Goal: Task Accomplishment & Management: Manage account settings

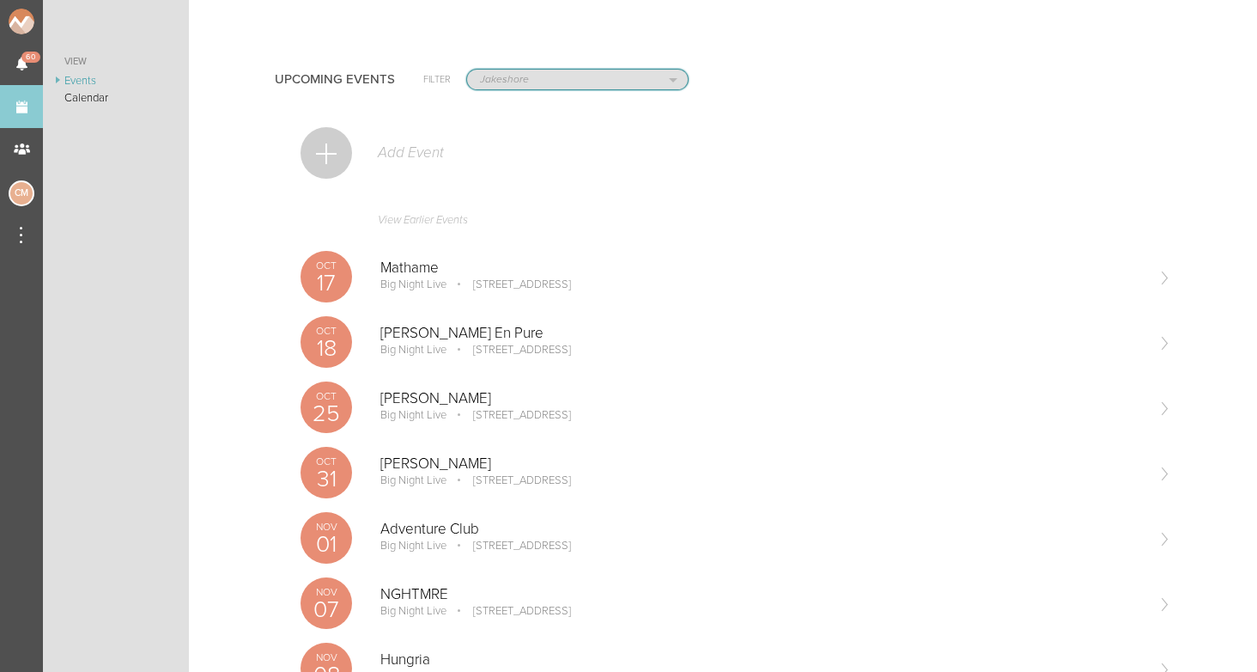
select select "80"
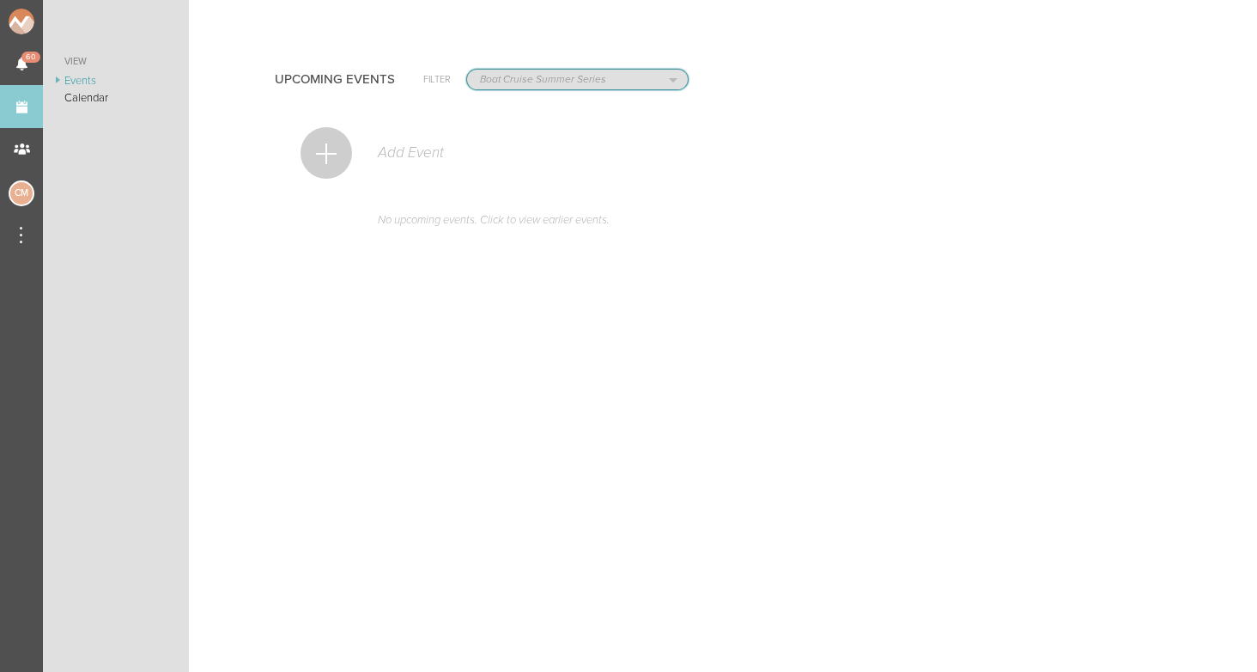
select select "1790"
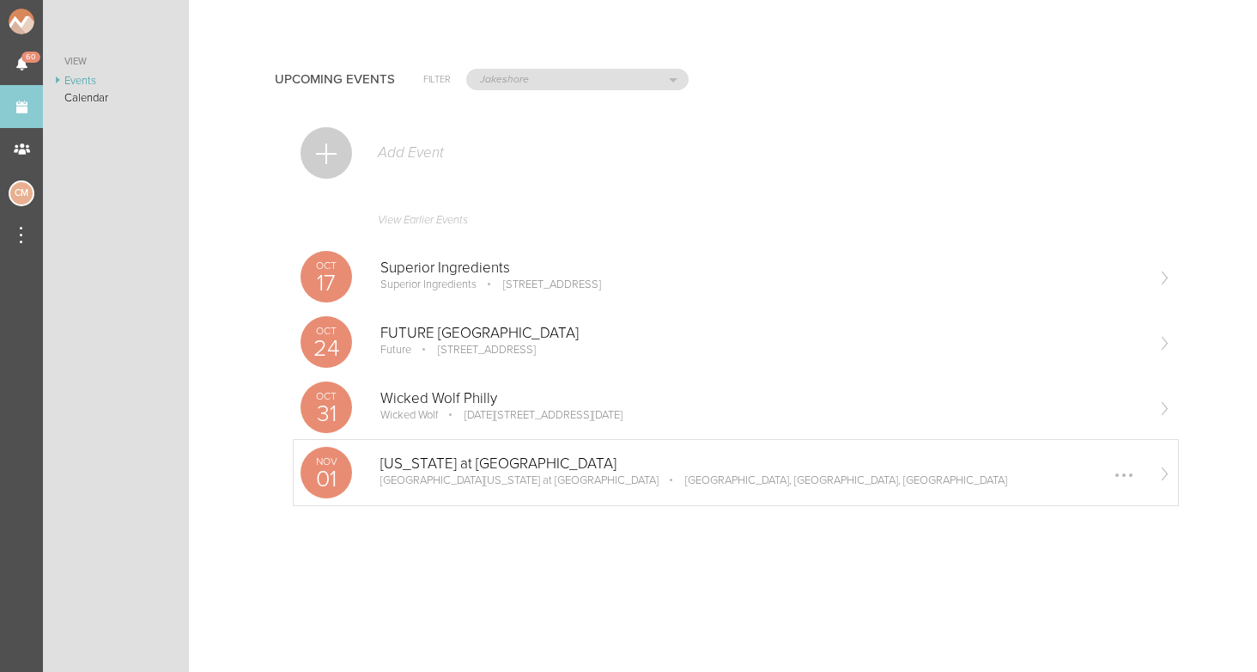
click at [440, 457] on p "North Carolina at Chapel Hill" at bounding box center [763, 463] width 764 height 17
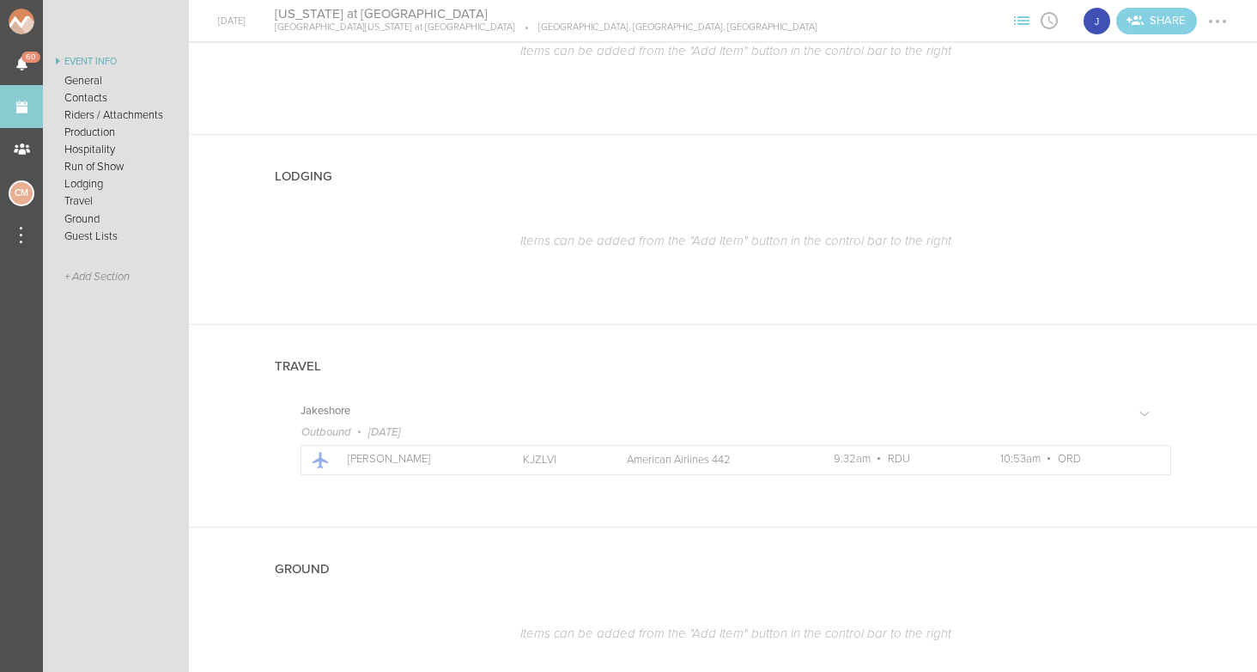
scroll to position [1345, 0]
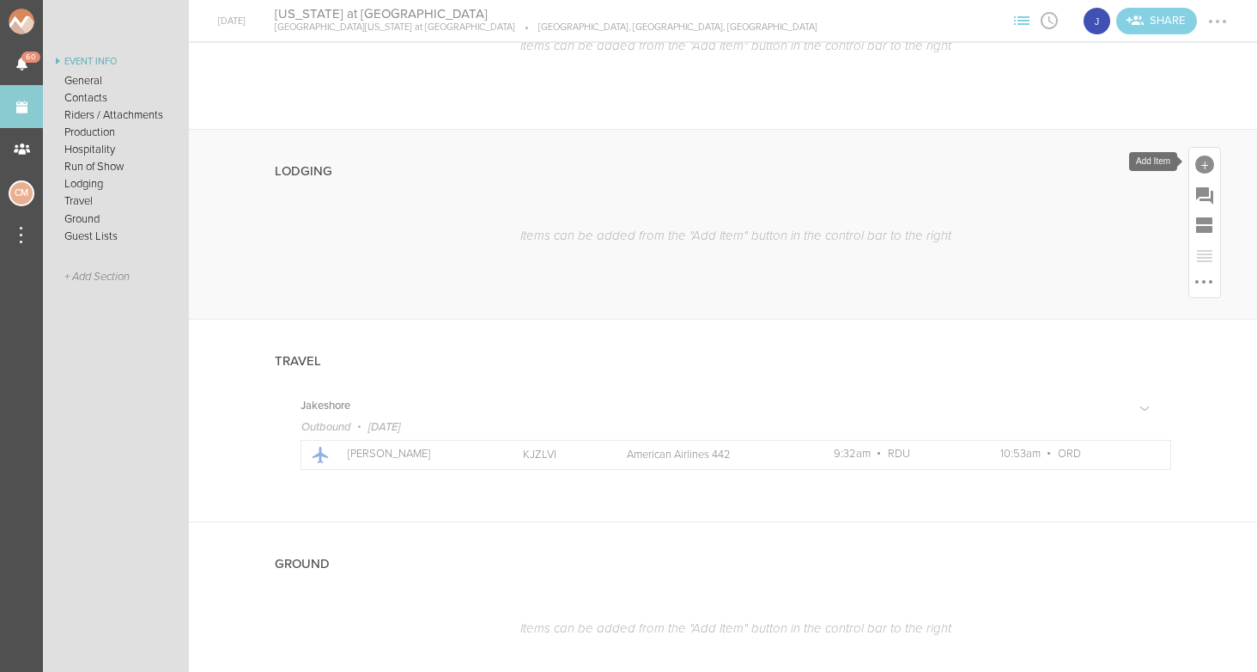
click at [1209, 160] on div at bounding box center [1205, 164] width 19 height 19
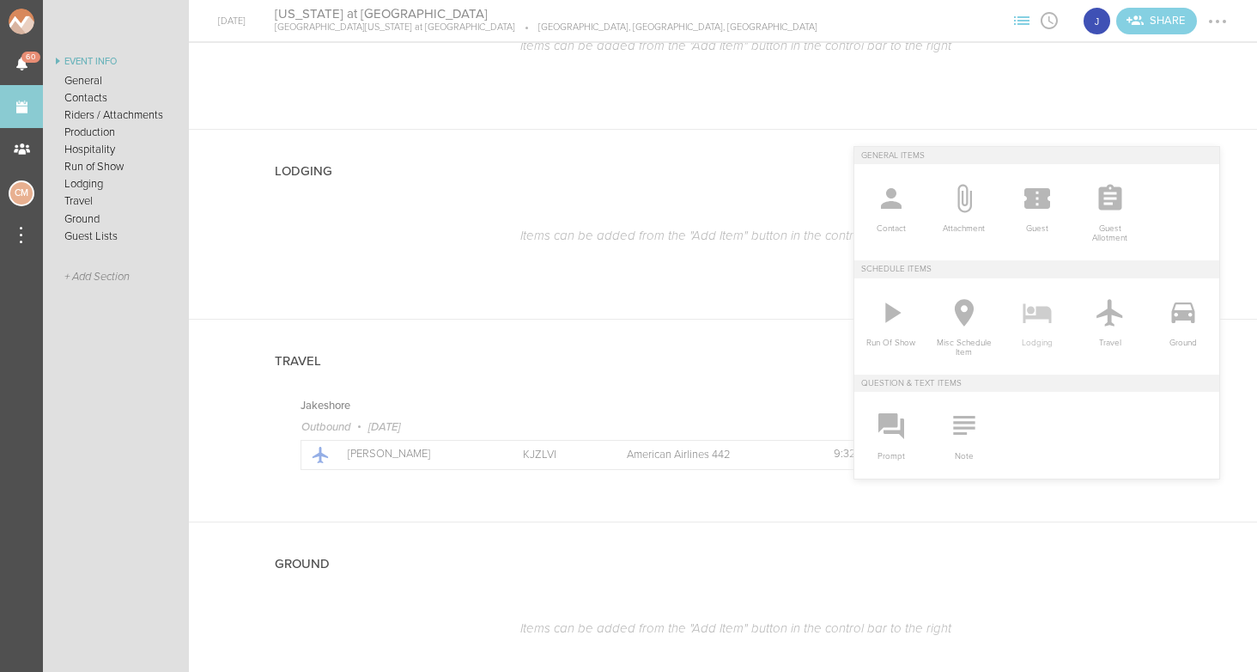
click at [1020, 314] on icon at bounding box center [1037, 312] width 34 height 34
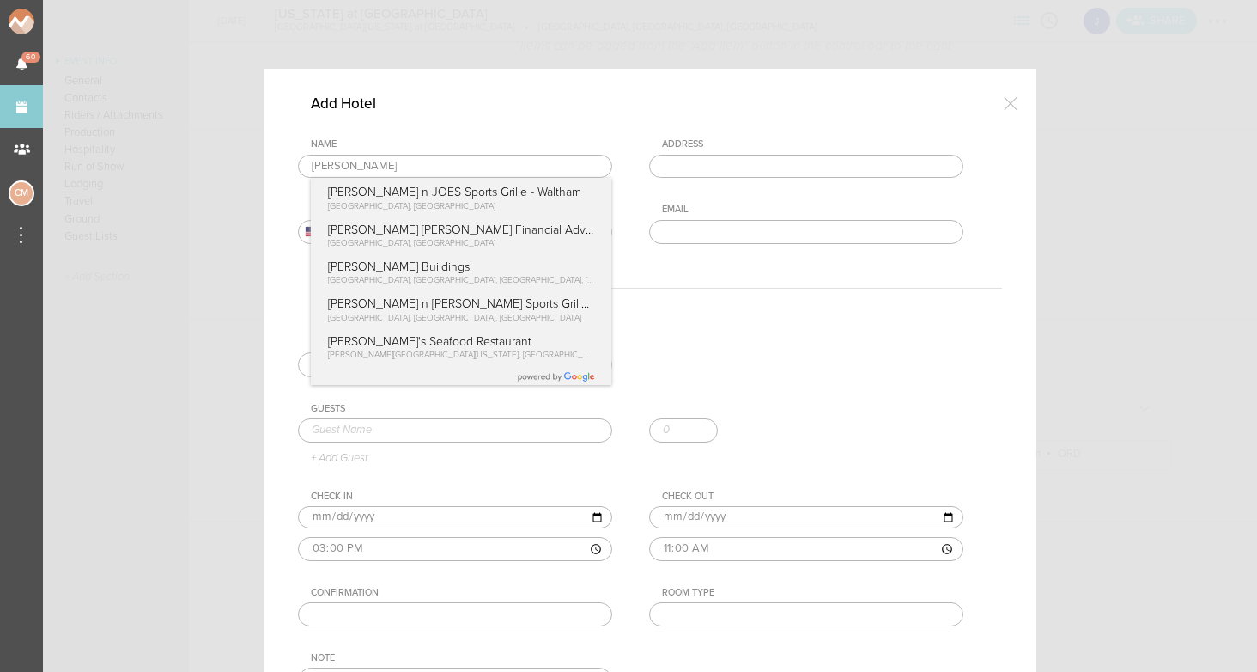
type input "J"
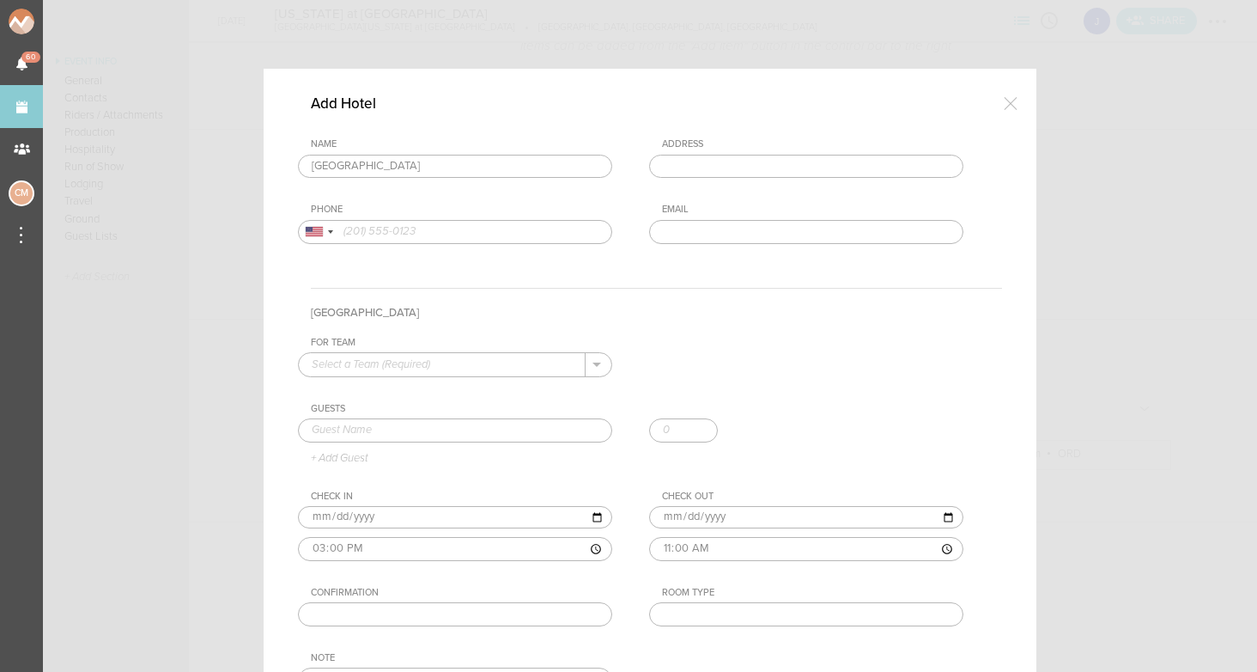
click at [511, 197] on div "Name Aloft Chapel Aloft Chapel Hill Hamilton Road, Chapel Hill, NC, USA Aloft U…" at bounding box center [650, 203] width 704 height 131
type input "Aloft Chapel Hill"
type input "1001 Hamilton Rd, Chapel Hill, NC 27517, USA"
type input "(919) 932-7772"
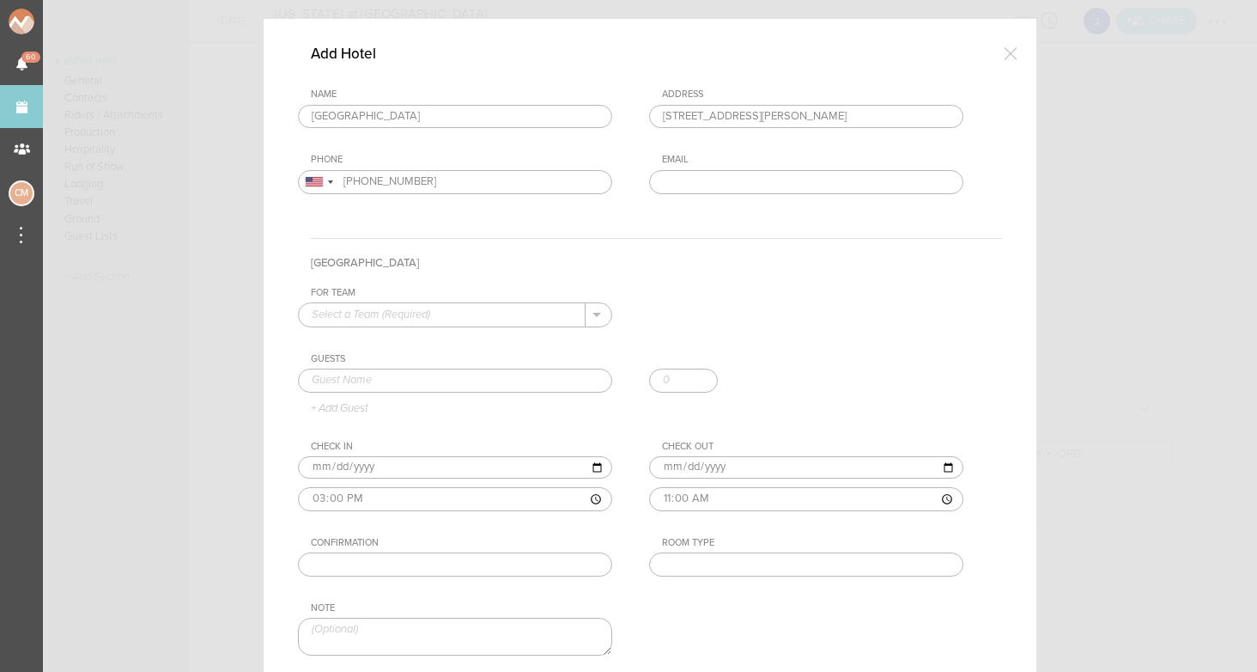
scroll to position [91, 0]
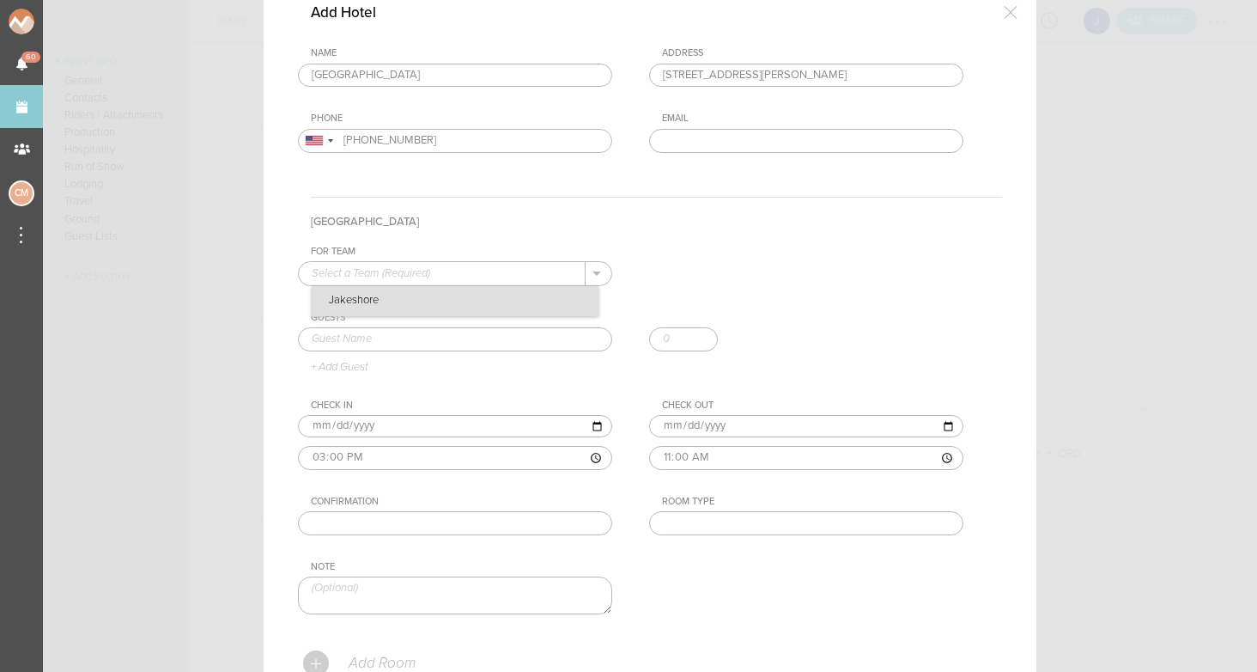
click at [454, 294] on p "Jakeshore" at bounding box center [455, 300] width 287 height 29
type input "Jakeshore"
click at [411, 324] on div "Guests + Add Guest" at bounding box center [650, 343] width 704 height 62
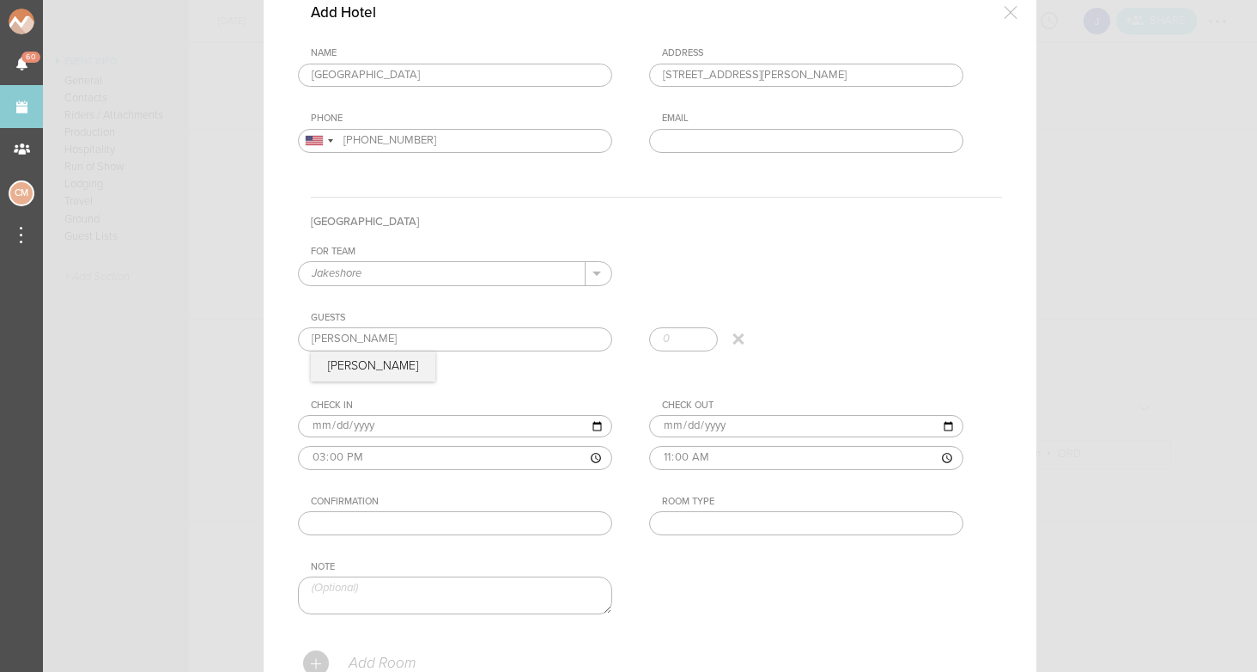
type input "[PERSON_NAME]"
click at [442, 363] on div "+ Add Guest" at bounding box center [650, 367] width 704 height 14
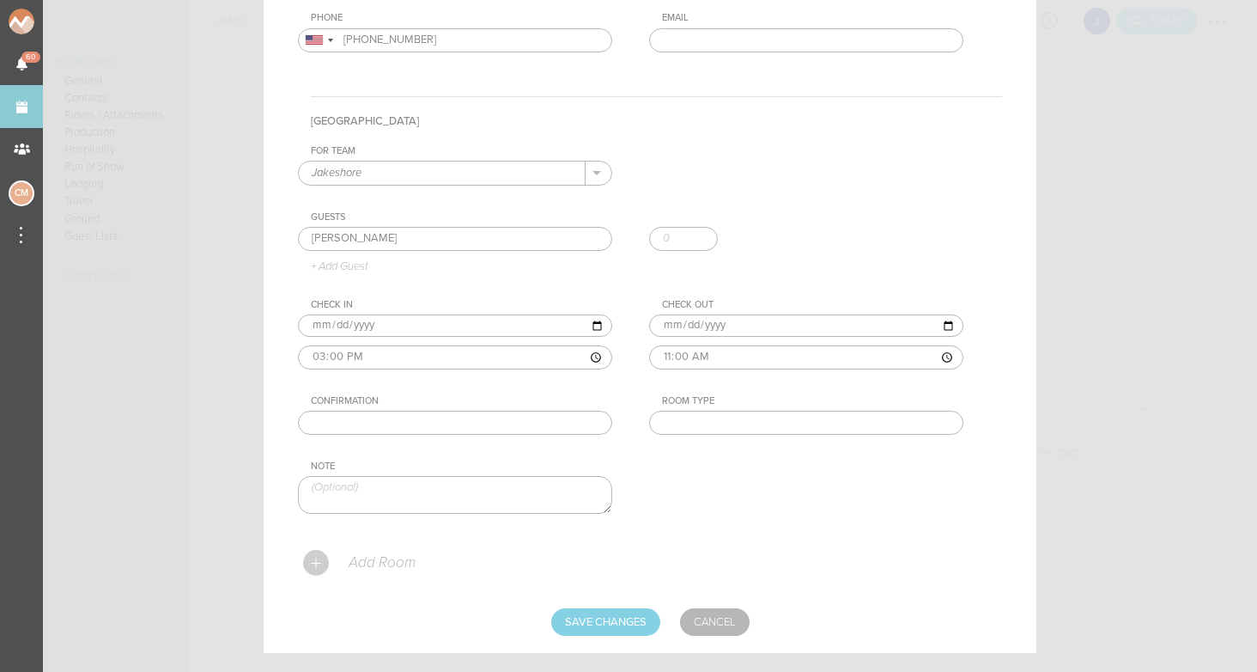
scroll to position [207, 0]
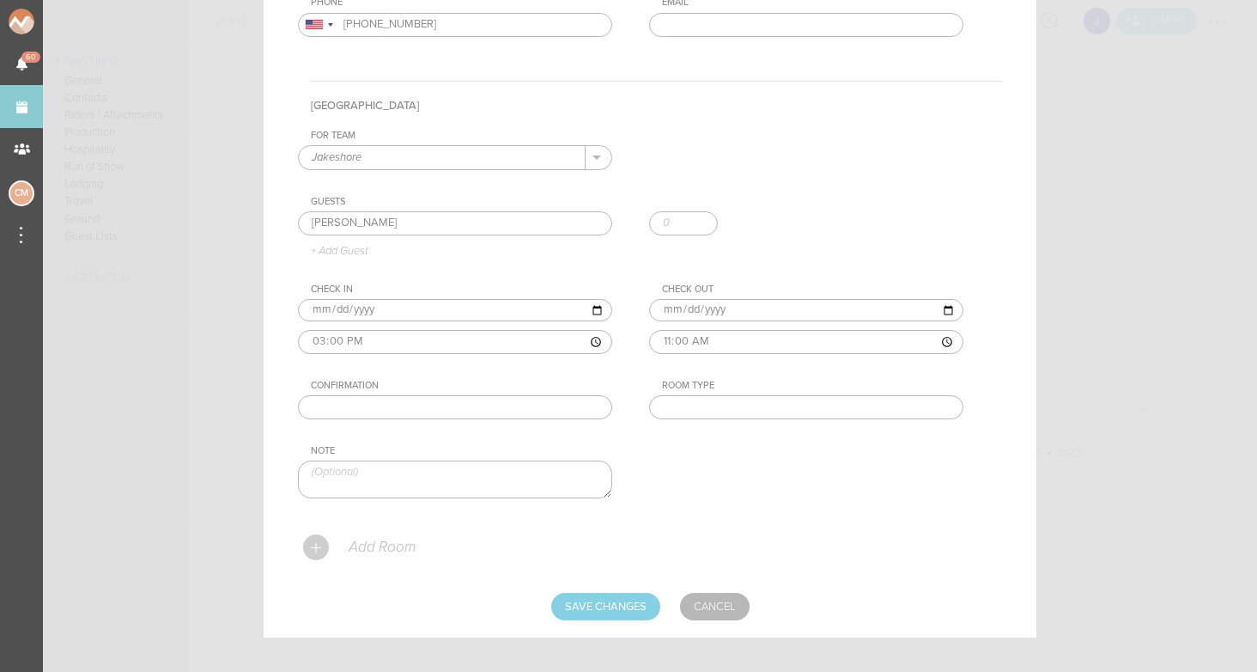
click at [448, 407] on input "text" at bounding box center [455, 407] width 314 height 24
paste input "R5926702877"
type input "R5926702877"
click at [808, 417] on input "text" at bounding box center [806, 407] width 314 height 24
type input "Adult"
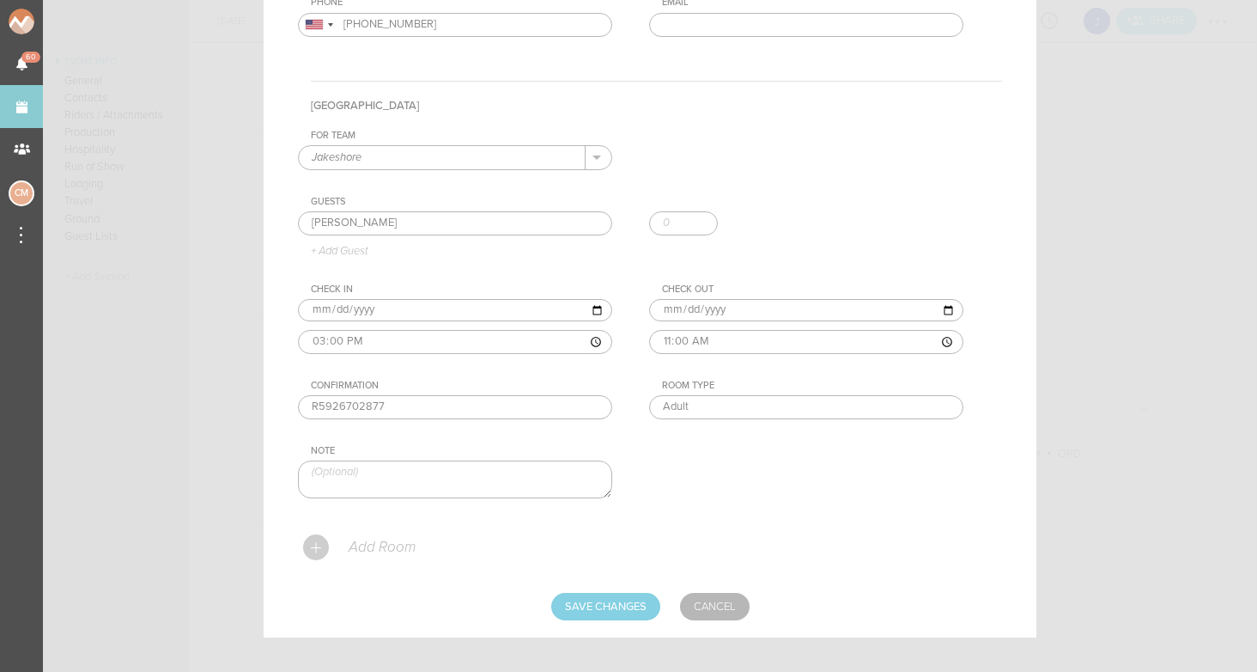
click at [772, 466] on div "For Team Jakeshore + Add New Team Jakeshore . Jakeshore Guests Jake Jake + Add …" at bounding box center [650, 329] width 704 height 398
click at [621, 600] on input "Save Changes" at bounding box center [605, 606] width 109 height 27
type input "Saving..."
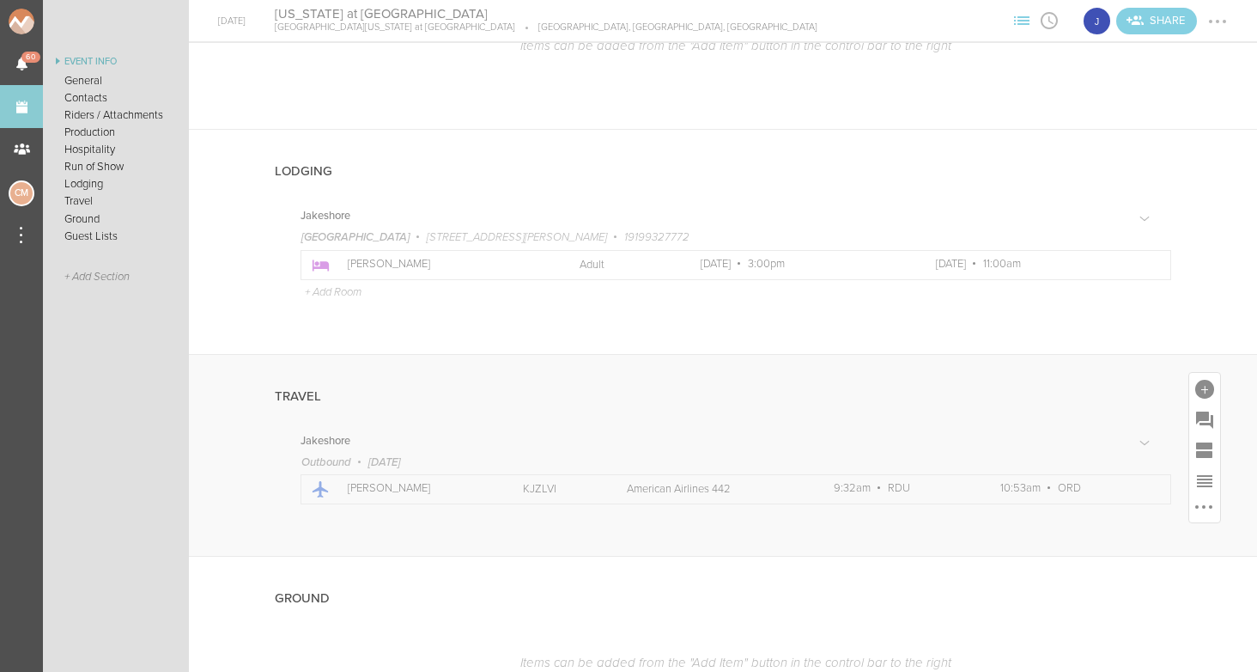
scroll to position [1558, 0]
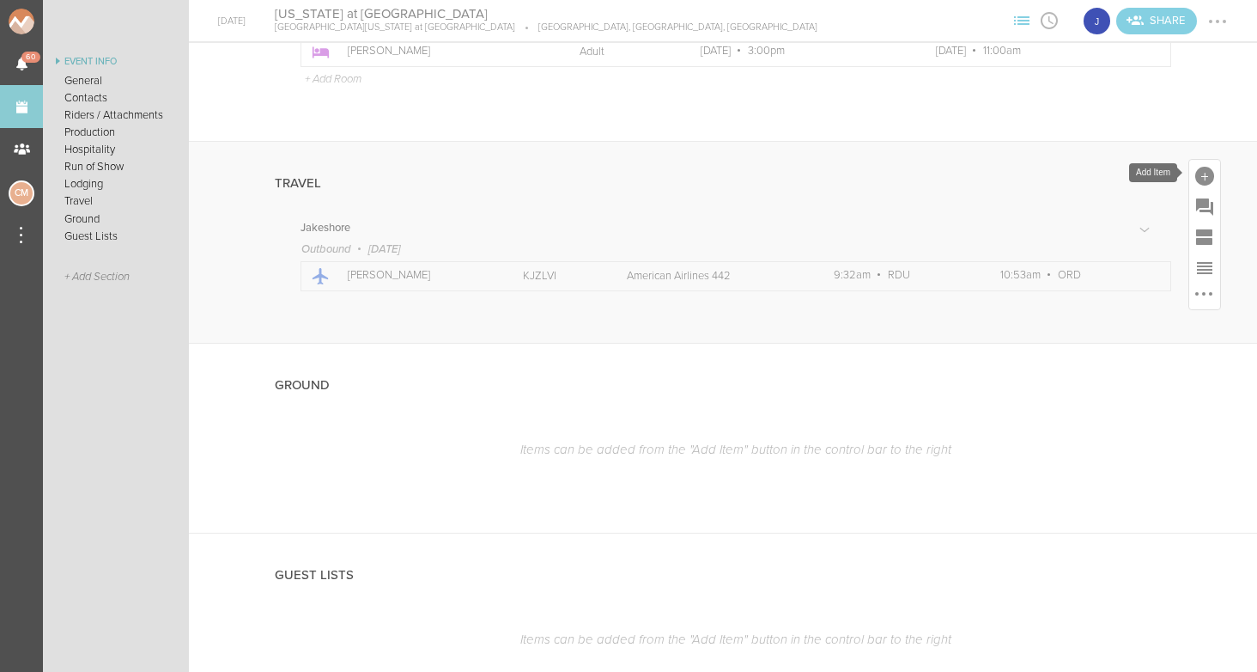
click at [1200, 170] on div at bounding box center [1205, 176] width 19 height 19
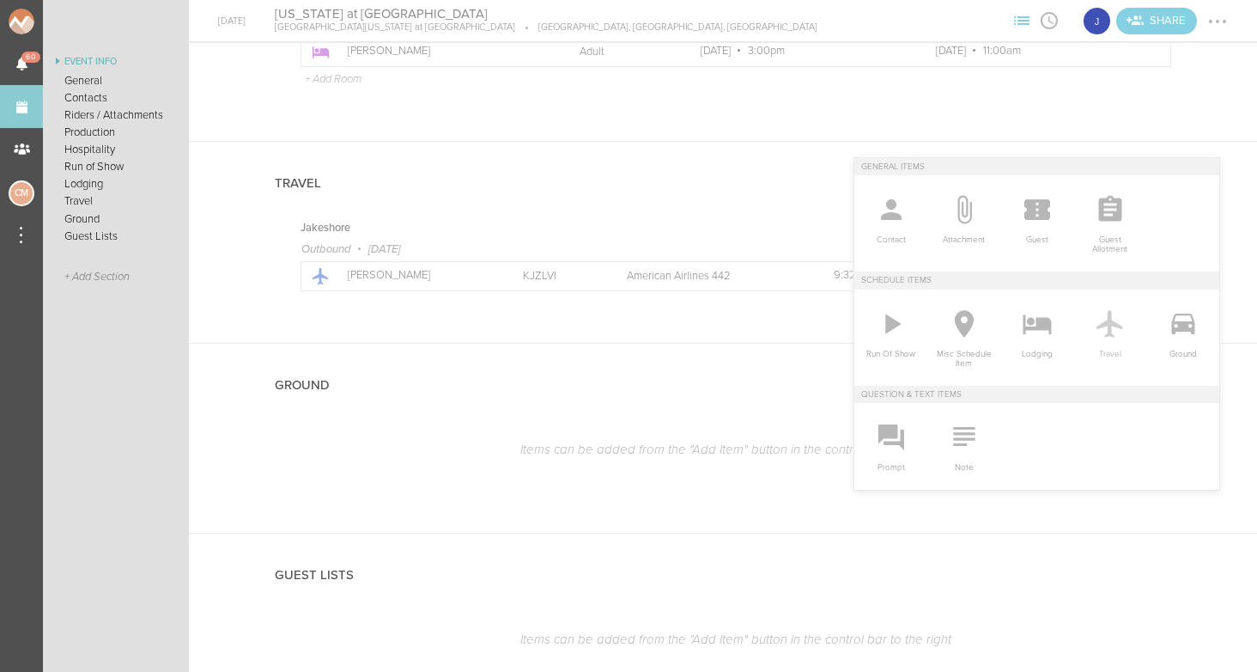
click at [1103, 322] on icon at bounding box center [1110, 323] width 26 height 27
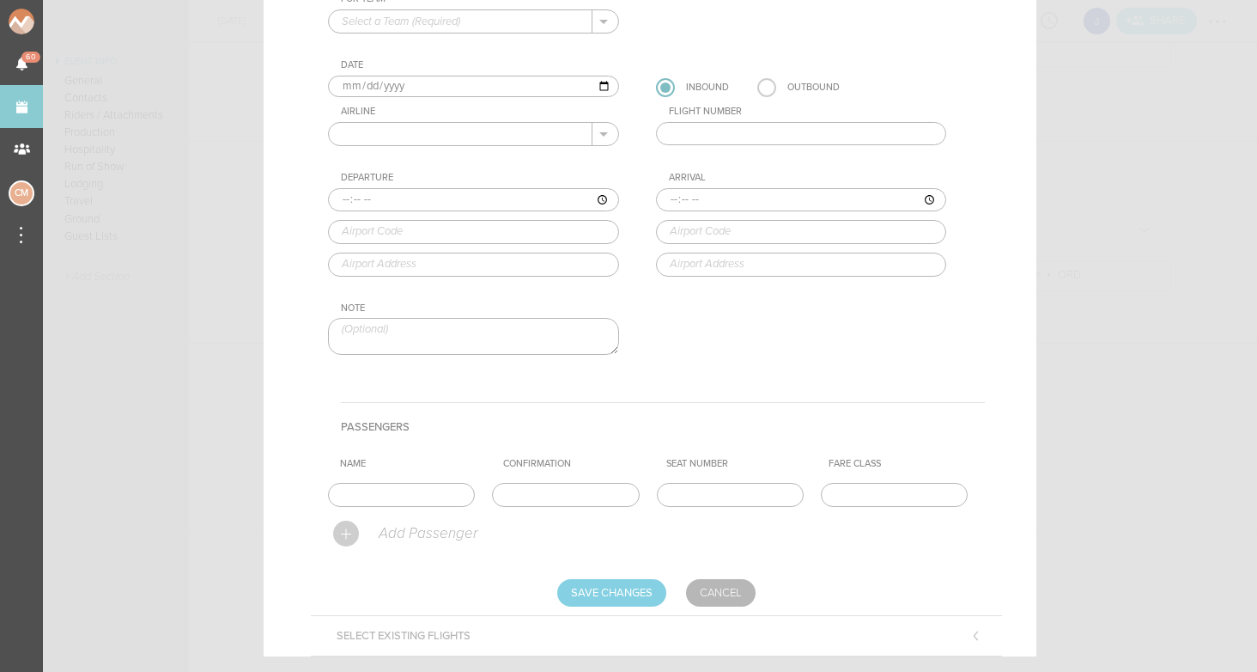
scroll to position [52, 0]
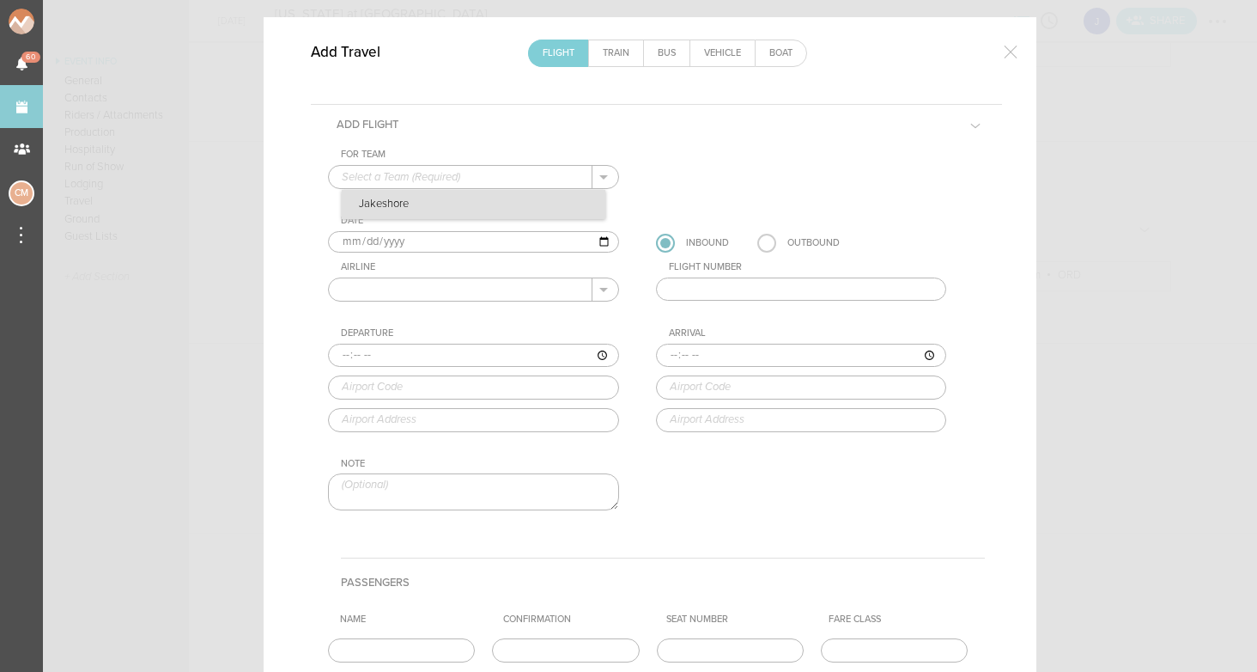
click at [460, 203] on p "Jakeshore" at bounding box center [474, 204] width 264 height 29
type input "Jakeshore"
click at [420, 282] on input "text" at bounding box center [461, 289] width 264 height 22
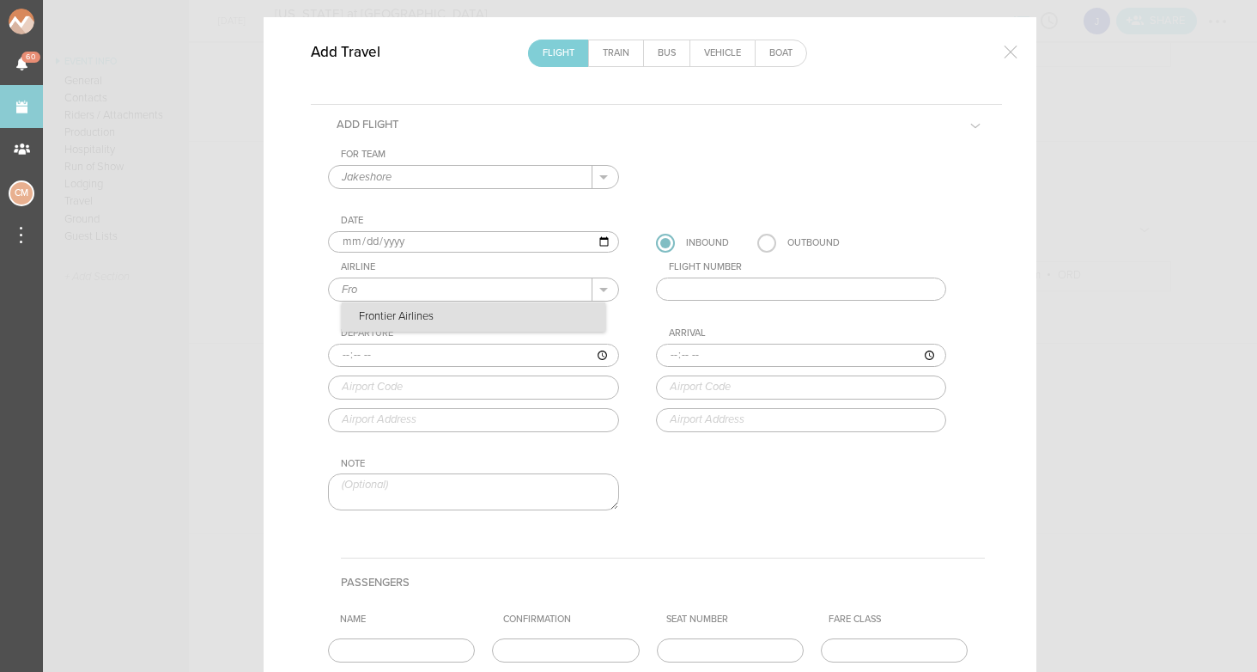
click at [409, 312] on p "Frontier Airlines" at bounding box center [474, 316] width 264 height 29
type input "Frontier Airlines"
click at [726, 287] on input "text" at bounding box center [801, 289] width 291 height 24
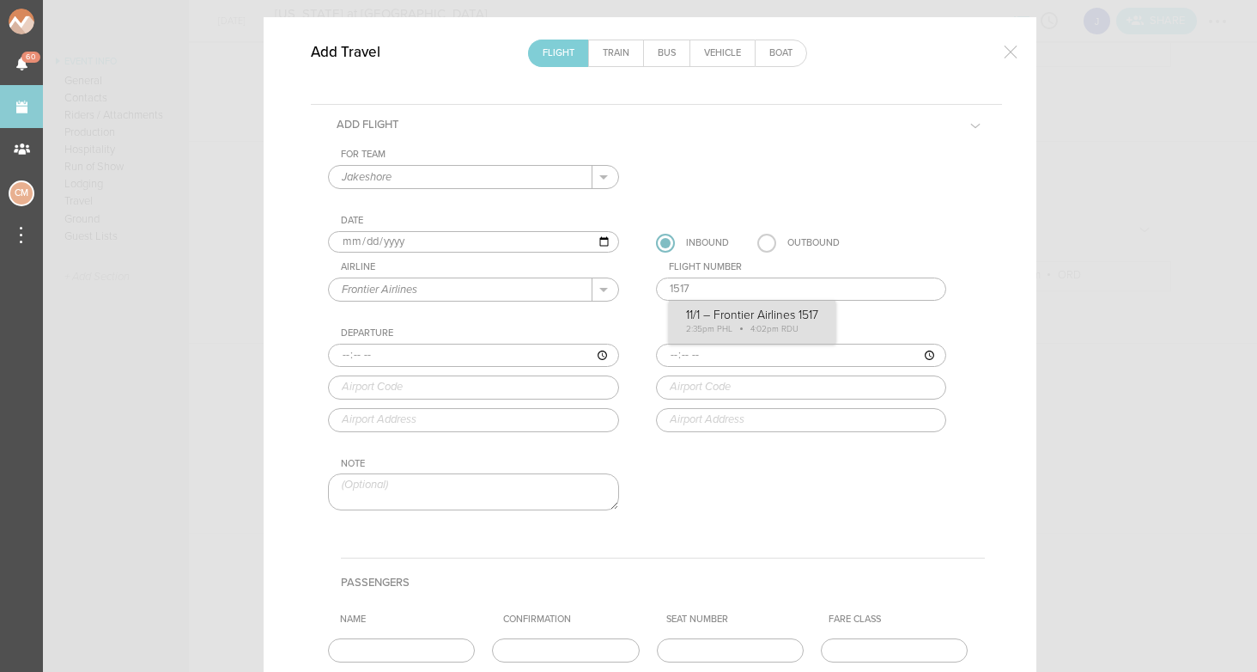
type input "1517"
type input "14:35"
type input "PHL"
type input "Philadelphia International Airport, Industrial Highway and Island Road, Philade…"
type input "16:02"
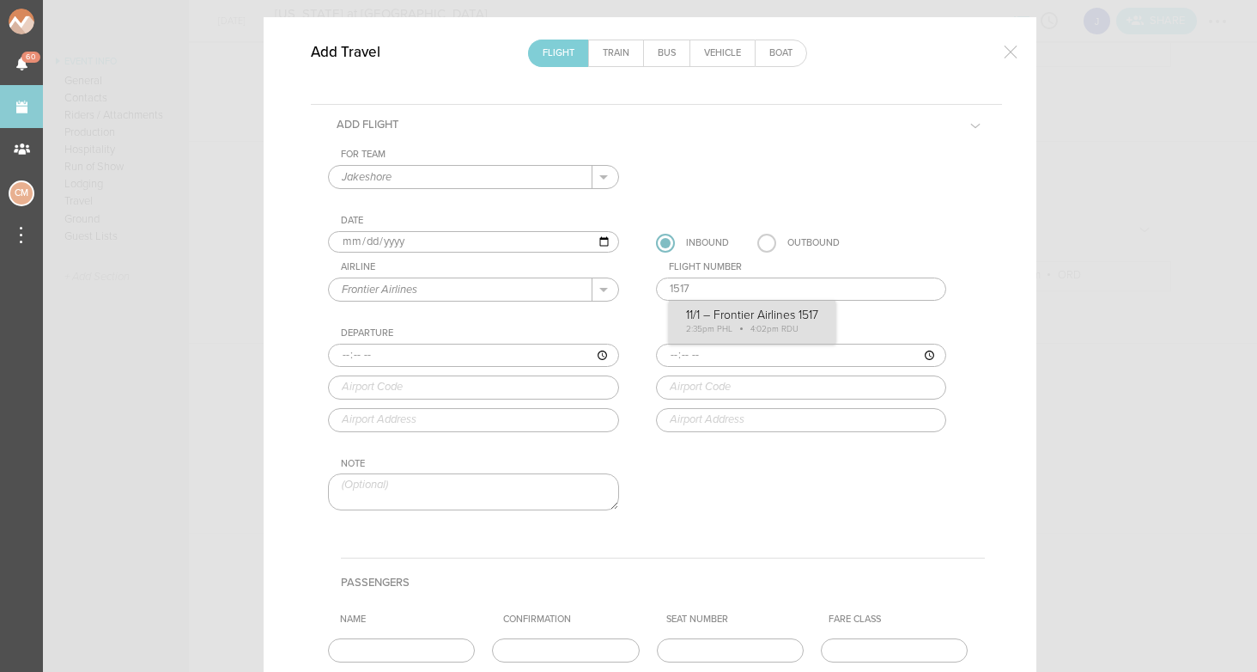
type input "RDU"
type input "Raleigh-Durham International Airport, Raleigh/Durham, NC, 27623, United States"
click at [742, 314] on div "For Team Jakeshore + Add New Team Jakeshore . Jakeshore Date 2025-11-01 Inbound…" at bounding box center [656, 345] width 657 height 392
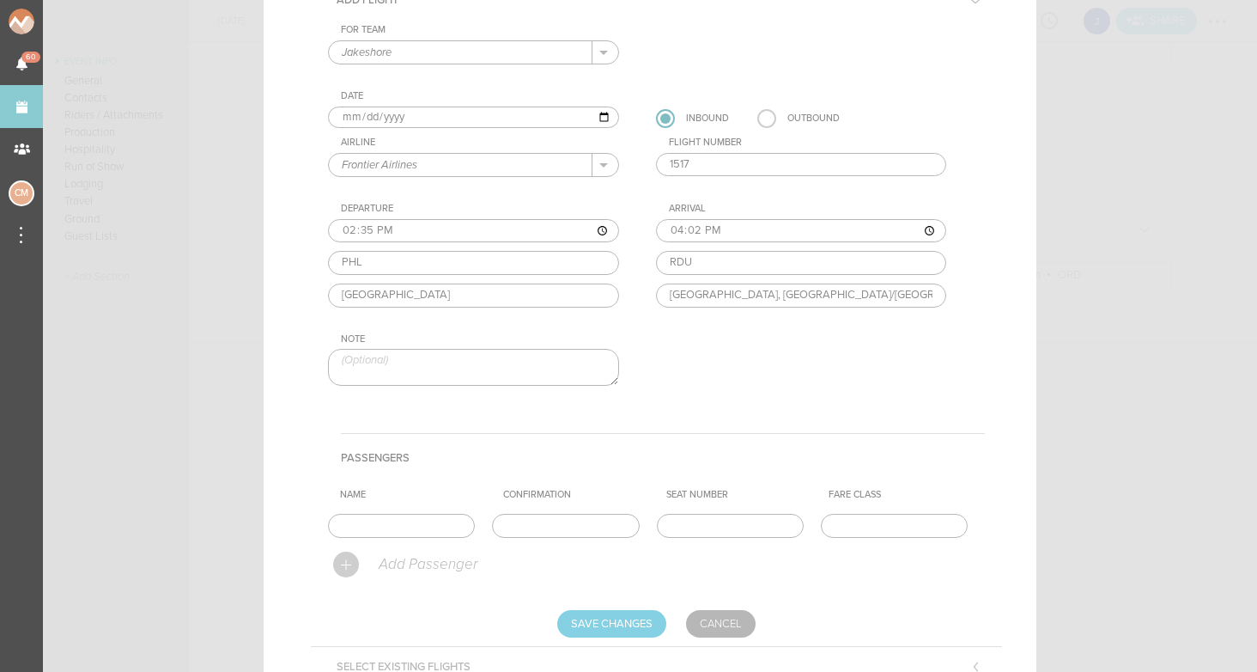
scroll to position [178, 0]
type input "[PERSON_NAME]"
click at [501, 563] on div "Add Passenger" at bounding box center [659, 563] width 652 height 40
click at [570, 530] on input "text" at bounding box center [565, 524] width 147 height 24
paste input "XCE8GV"
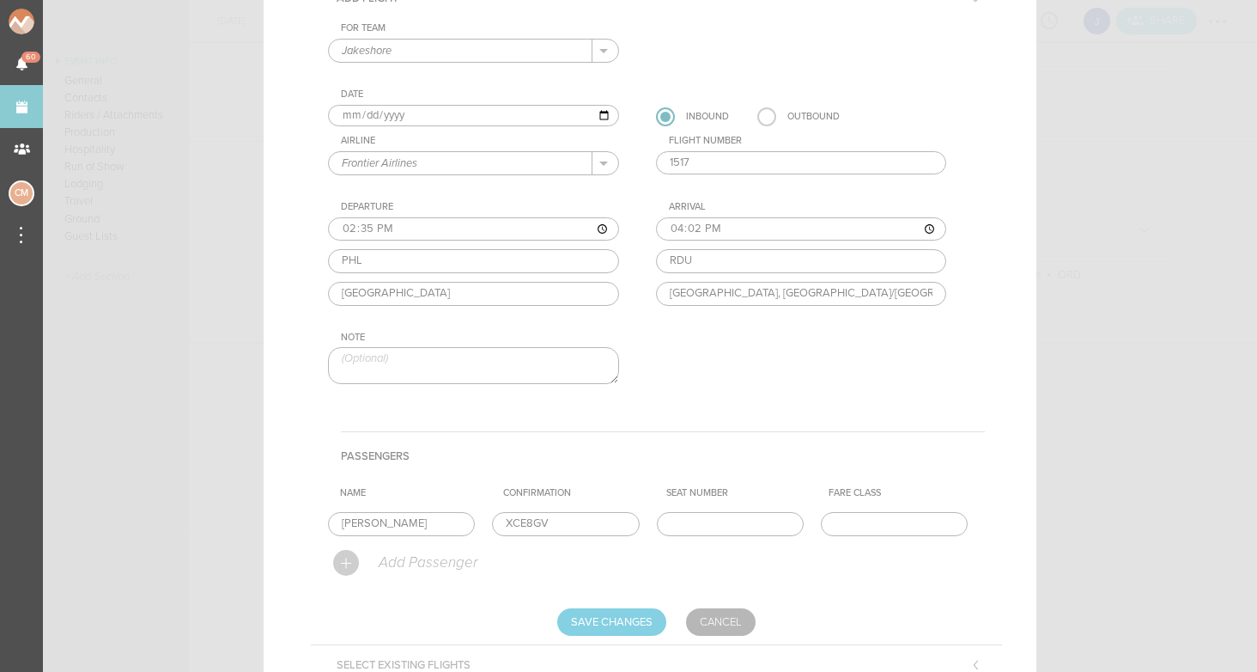
type input "XCE8GV"
click at [615, 444] on h4 "Passengers" at bounding box center [663, 455] width 644 height 49
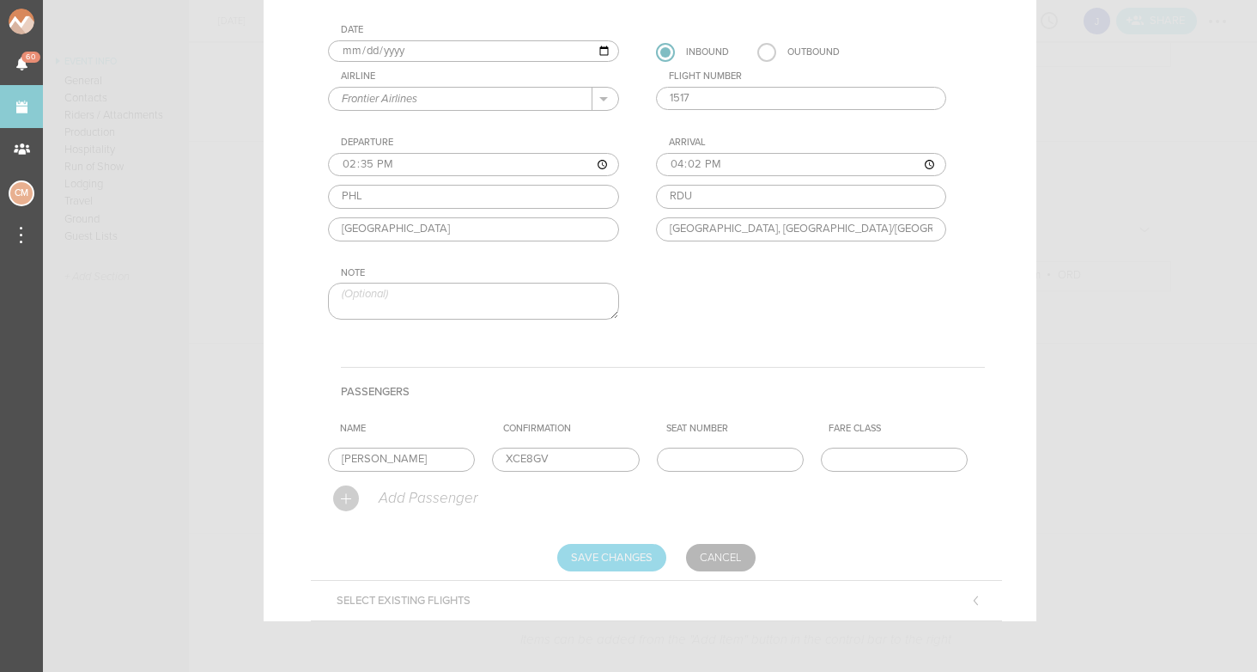
scroll to position [241, 0]
click at [607, 557] on input "Save Changes" at bounding box center [611, 558] width 109 height 27
type input "Saving..."
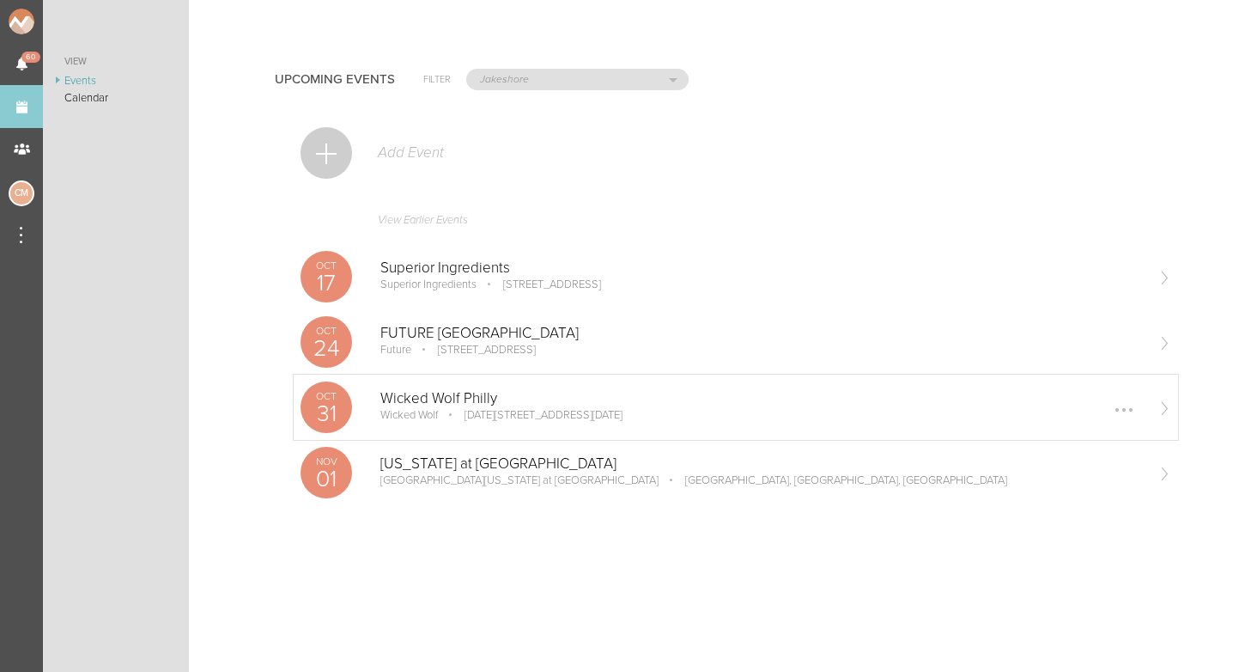
click at [438, 410] on p "Wicked Wolf" at bounding box center [410, 415] width 58 height 14
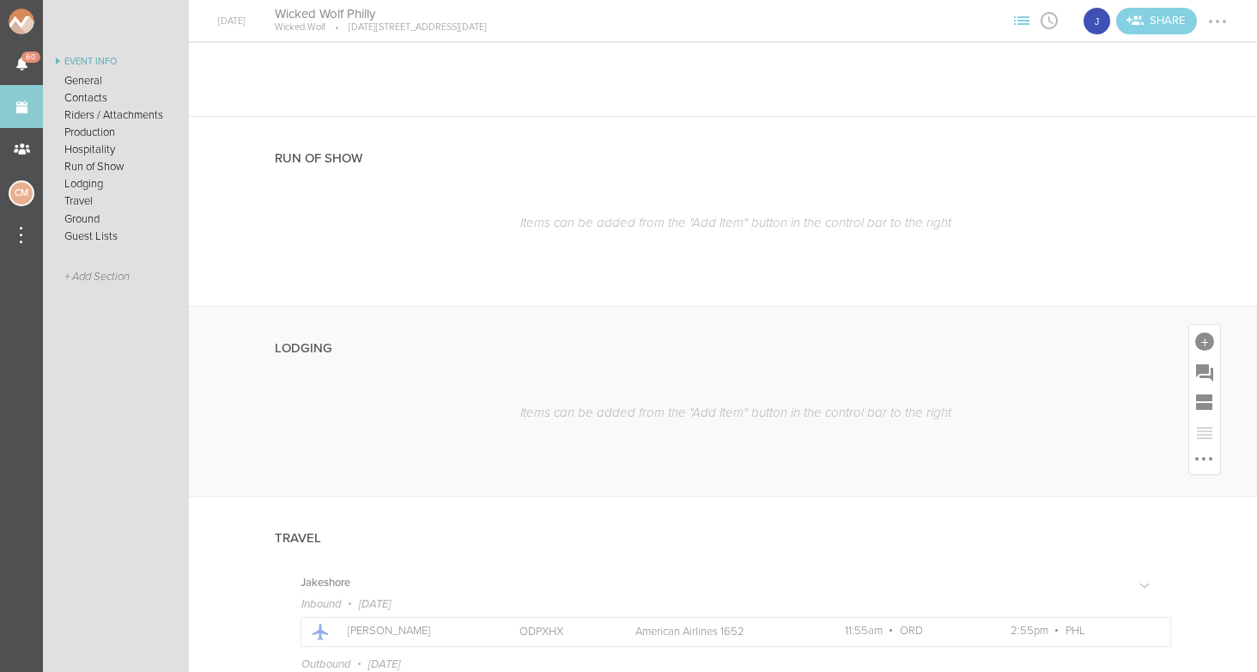
scroll to position [1476, 0]
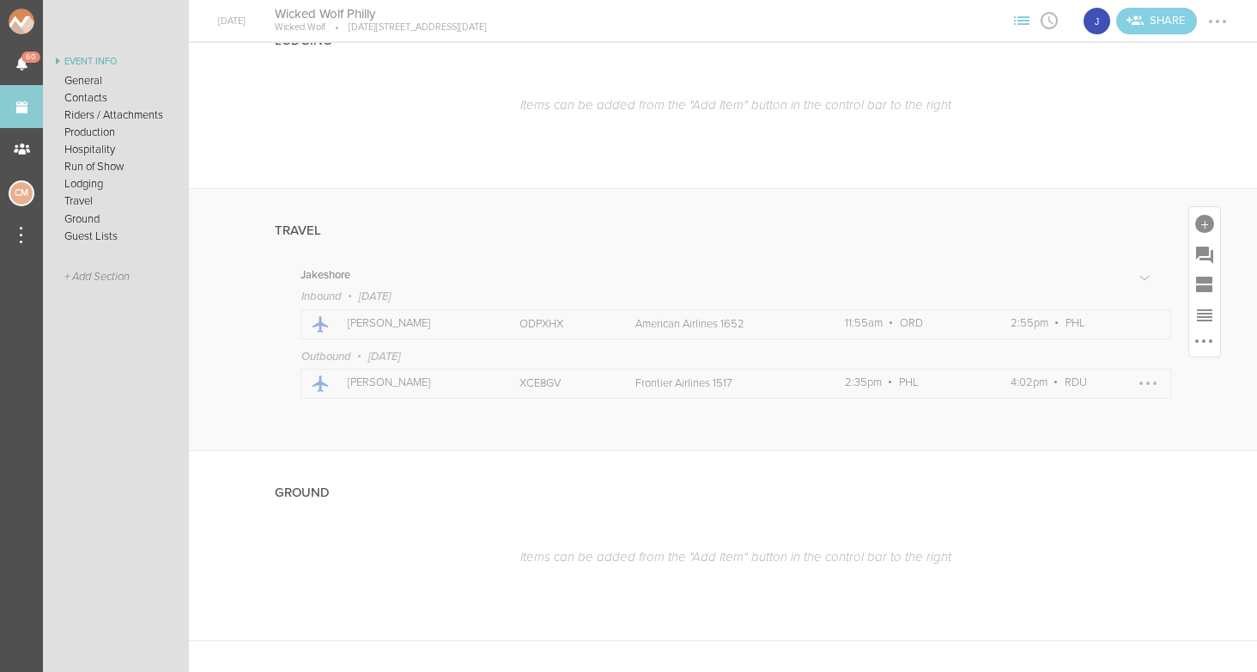
click at [520, 382] on p "XCE8GV" at bounding box center [559, 383] width 79 height 14
copy p "XCE8GV"
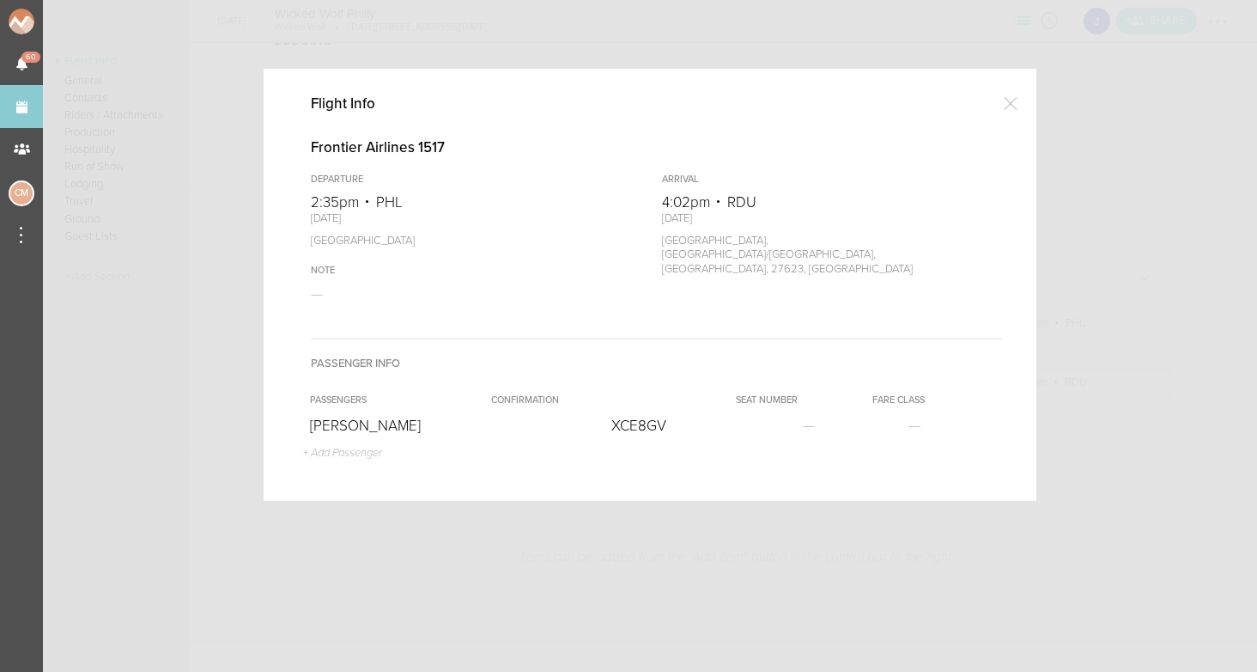
click at [1012, 107] on div at bounding box center [1011, 103] width 34 height 34
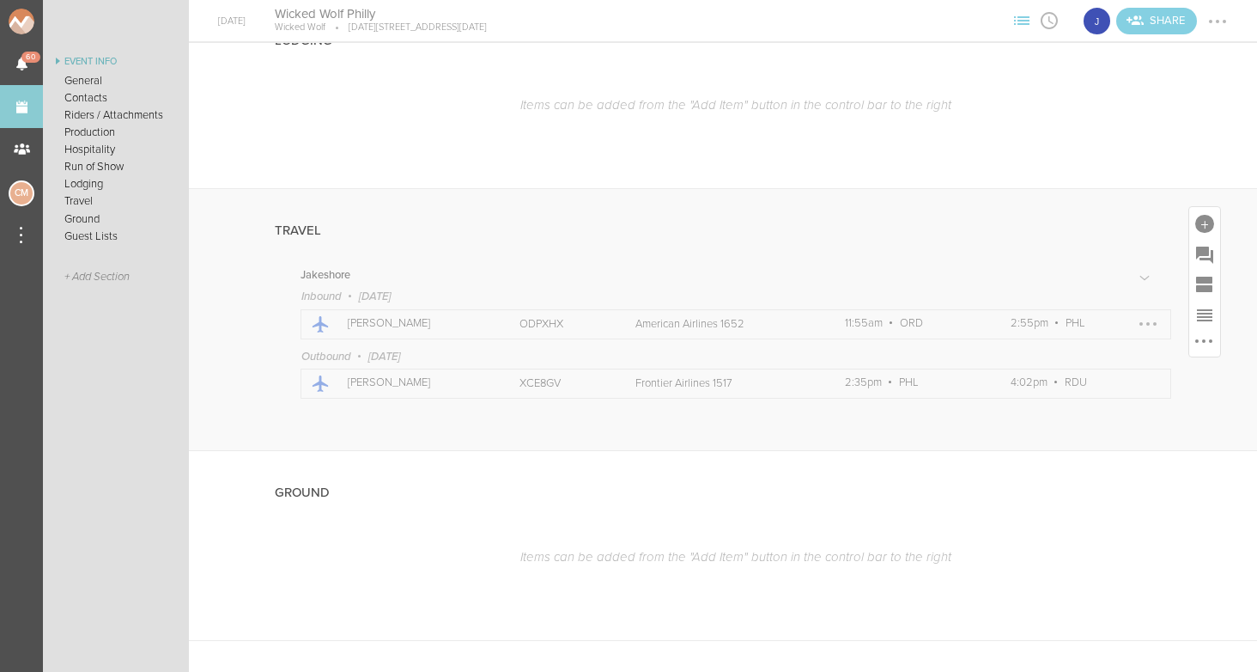
scroll to position [1383, 0]
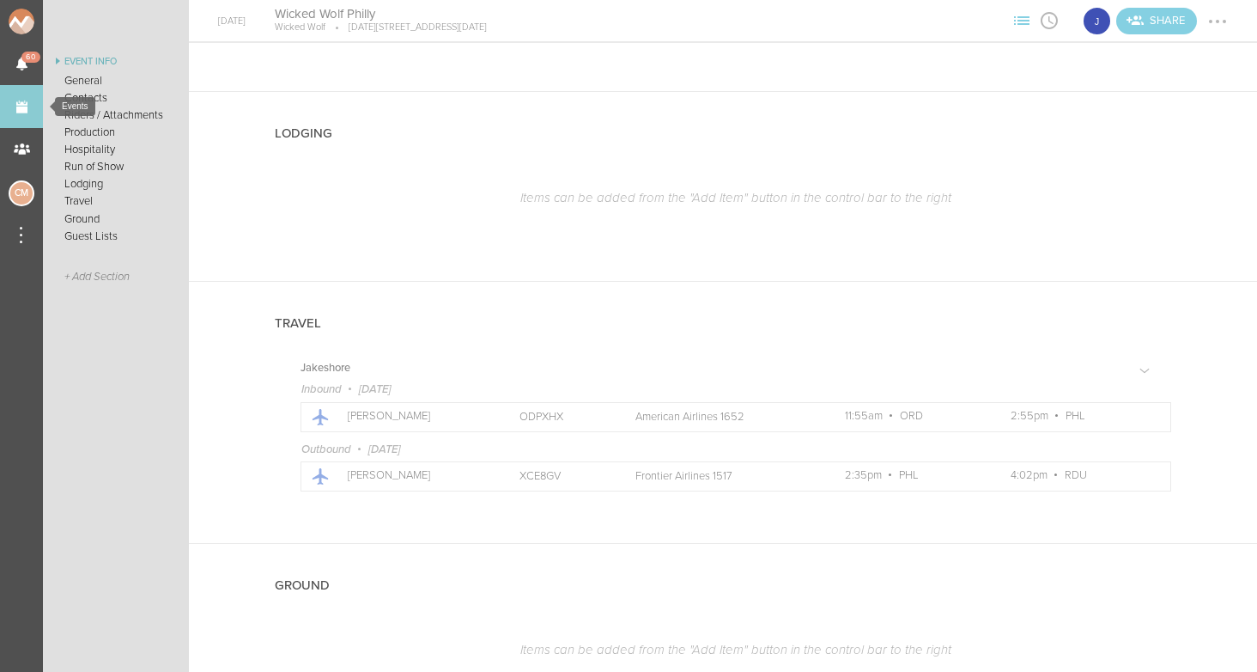
click at [15, 107] on link "Events" at bounding box center [21, 106] width 43 height 43
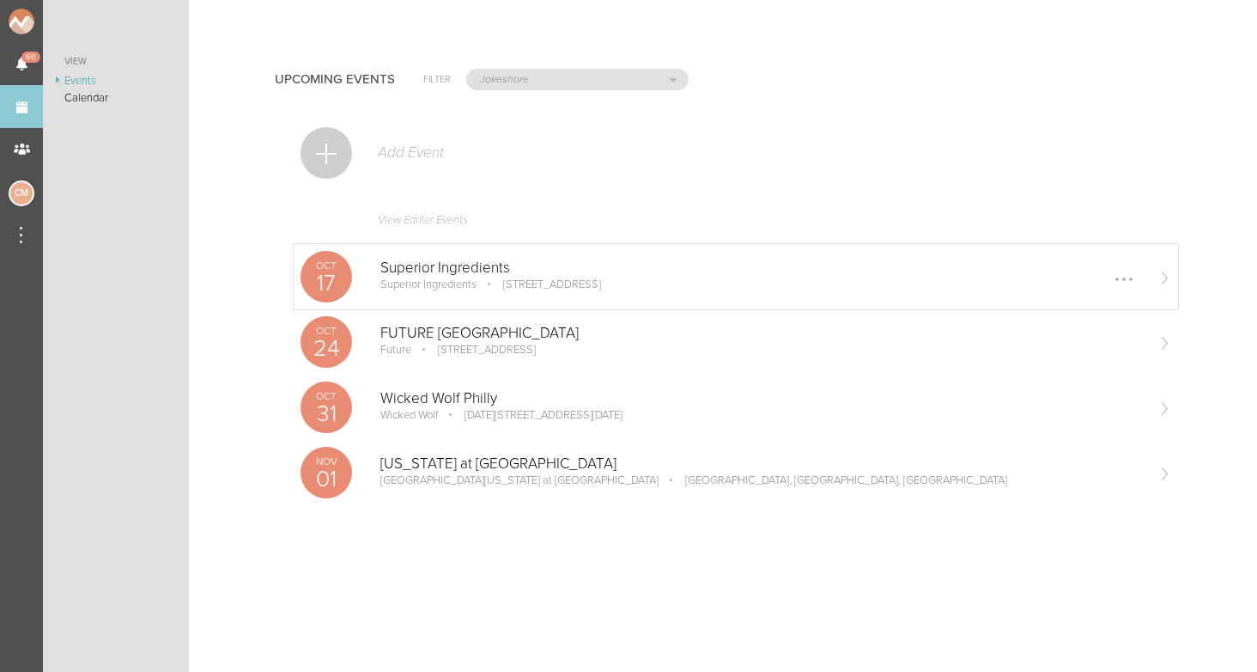
click at [410, 280] on p "Superior Ingredients" at bounding box center [429, 284] width 96 height 14
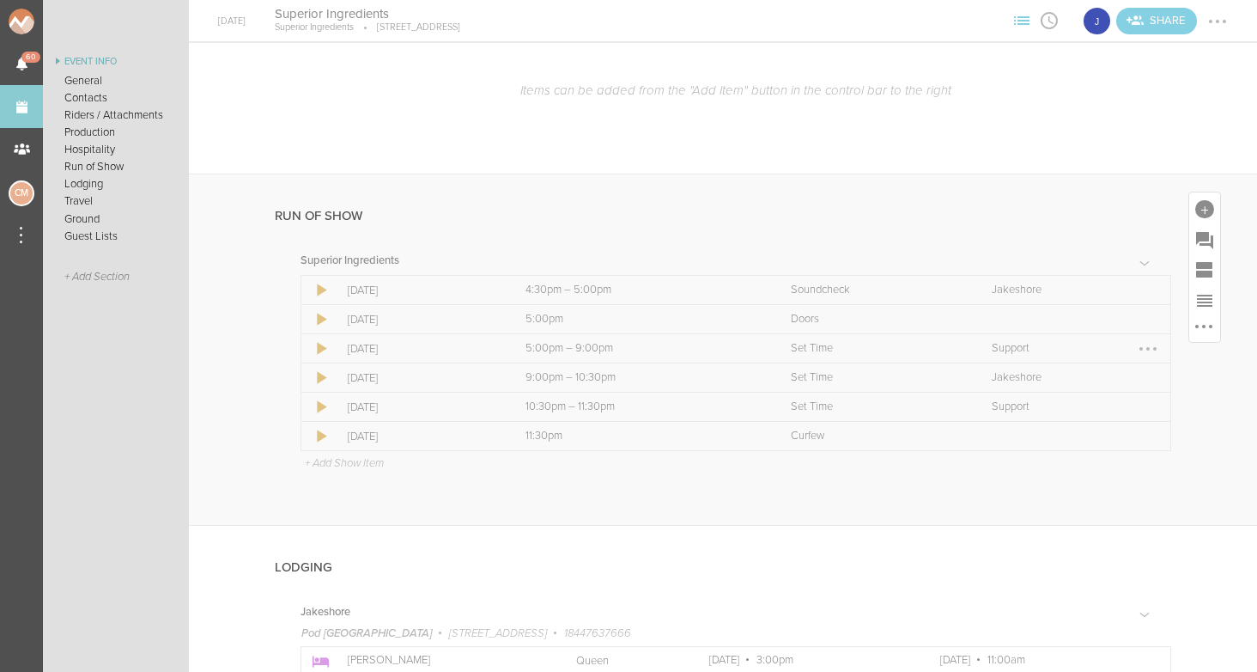
scroll to position [1387, 0]
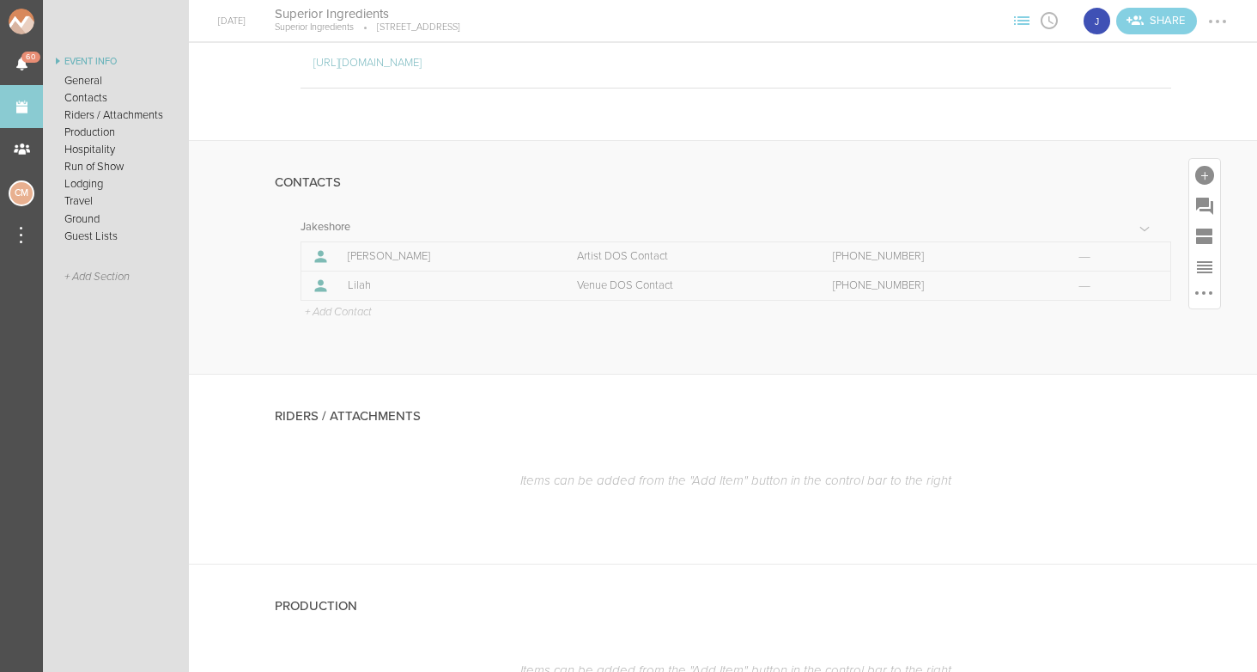
click at [538, 353] on div "Jakeshore Icon Name Role Phone Email Icon Name [PERSON_NAME] Role Artist DOS Co…" at bounding box center [723, 298] width 897 height 153
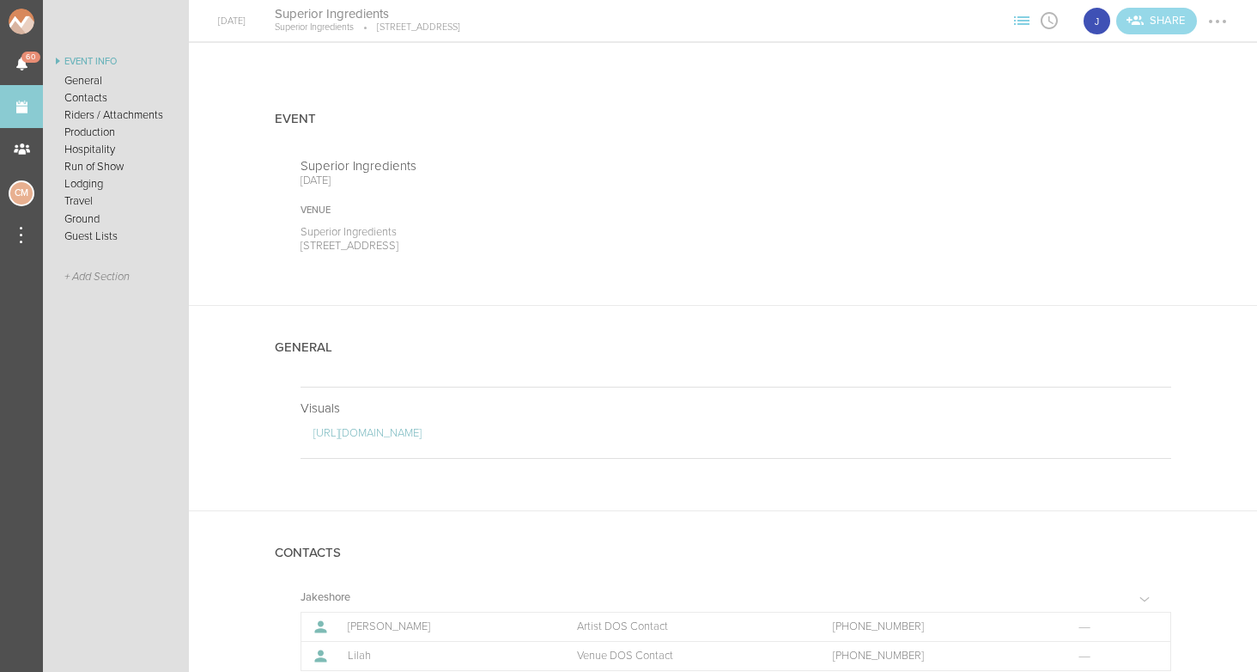
scroll to position [0, 0]
click at [1221, 17] on div at bounding box center [1217, 21] width 27 height 27
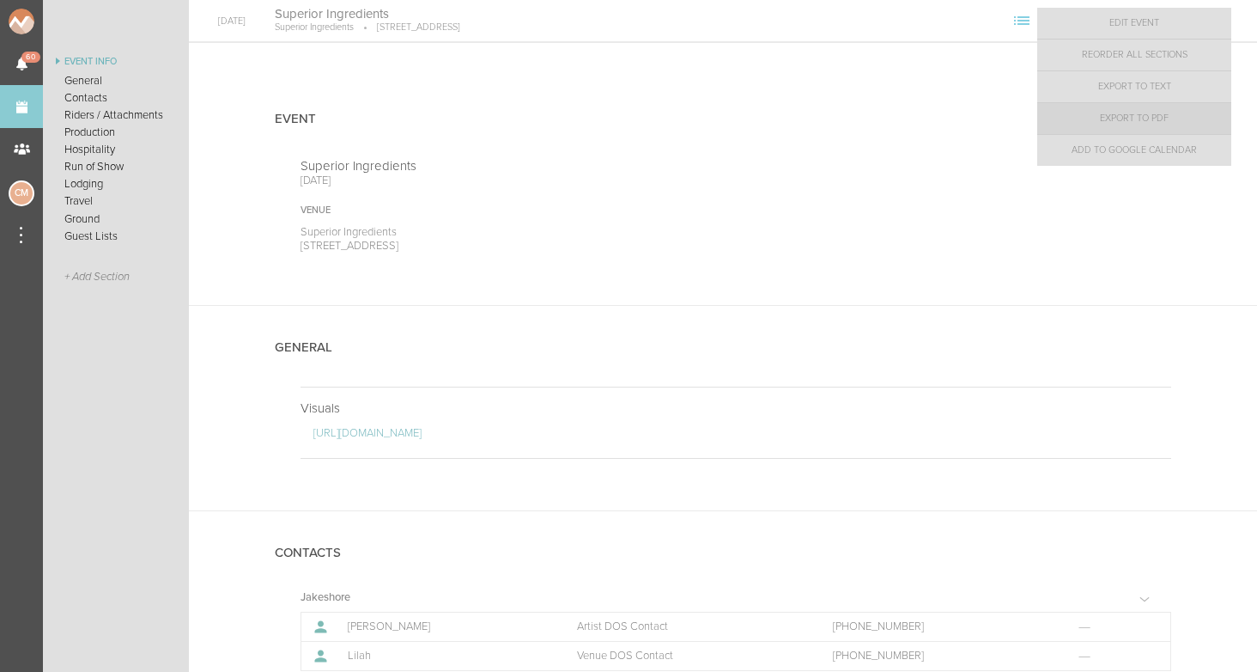
click at [1150, 122] on link "Export to PDF" at bounding box center [1135, 118] width 194 height 31
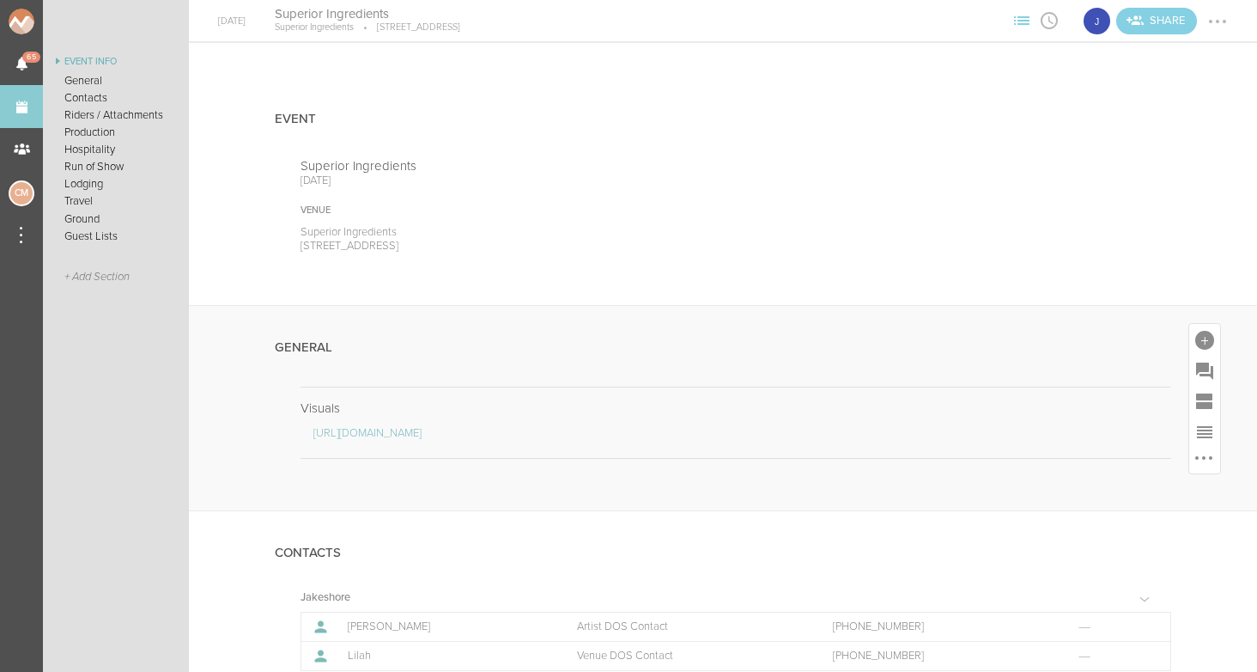
click at [696, 358] on div "General" at bounding box center [723, 346] width 897 height 81
click at [1212, 340] on div at bounding box center [1205, 340] width 19 height 19
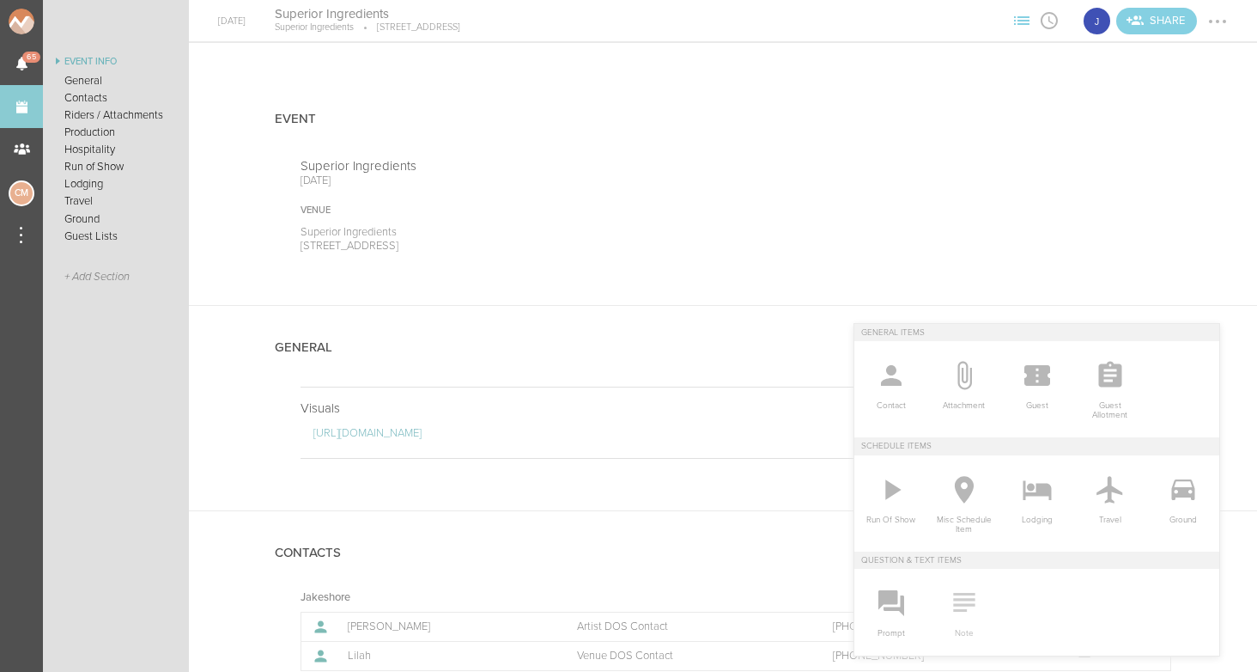
click at [975, 591] on icon at bounding box center [964, 602] width 34 height 34
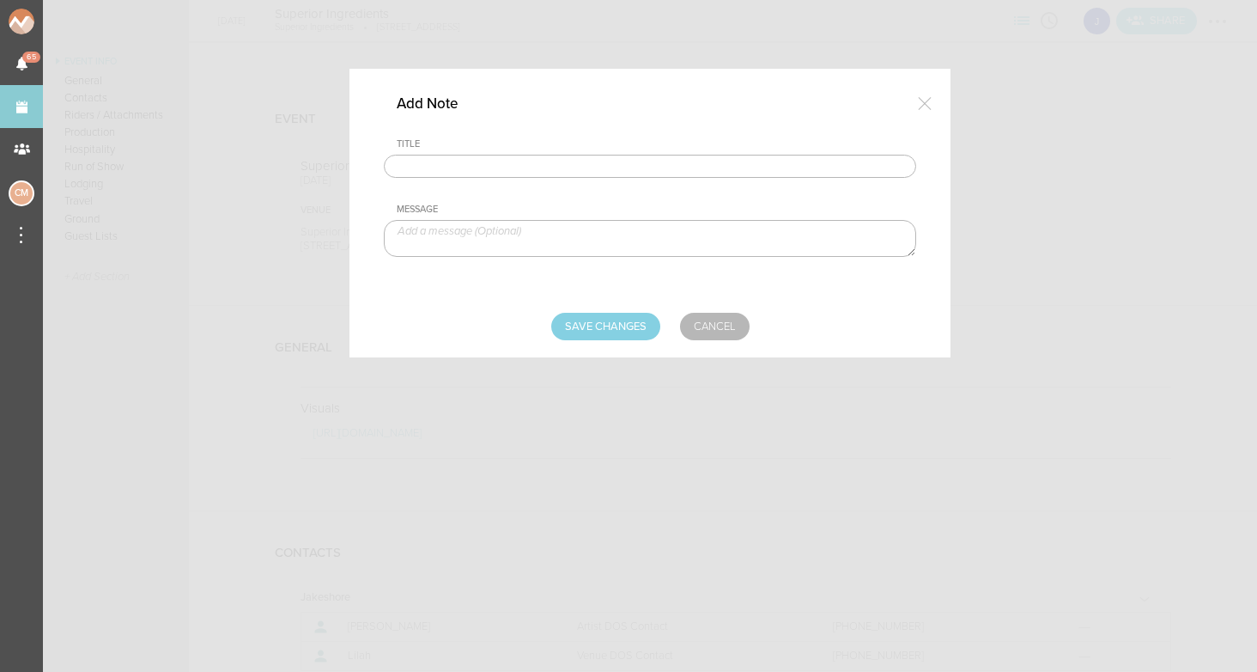
click at [497, 158] on input "text" at bounding box center [650, 167] width 533 height 24
type input "Travel Party"
click at [492, 232] on textarea at bounding box center [650, 238] width 533 height 37
type textarea "[PERSON_NAME] - Artist"
click at [604, 328] on input "Save Changes" at bounding box center [605, 326] width 109 height 27
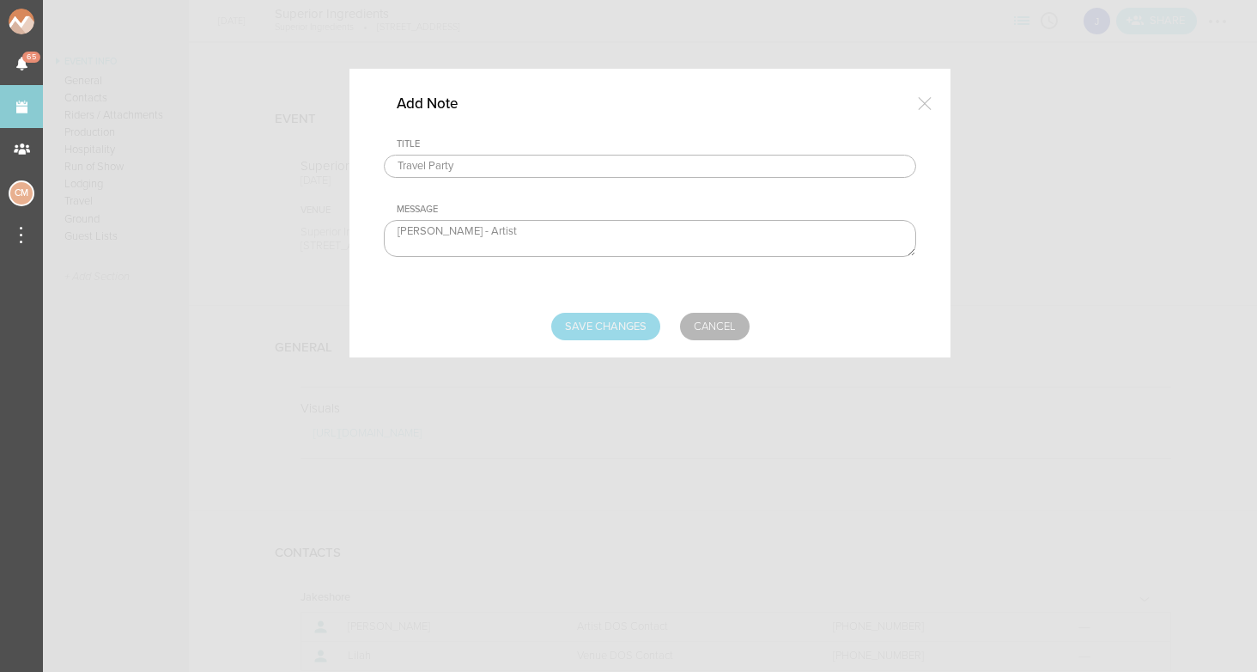
type input "Saving..."
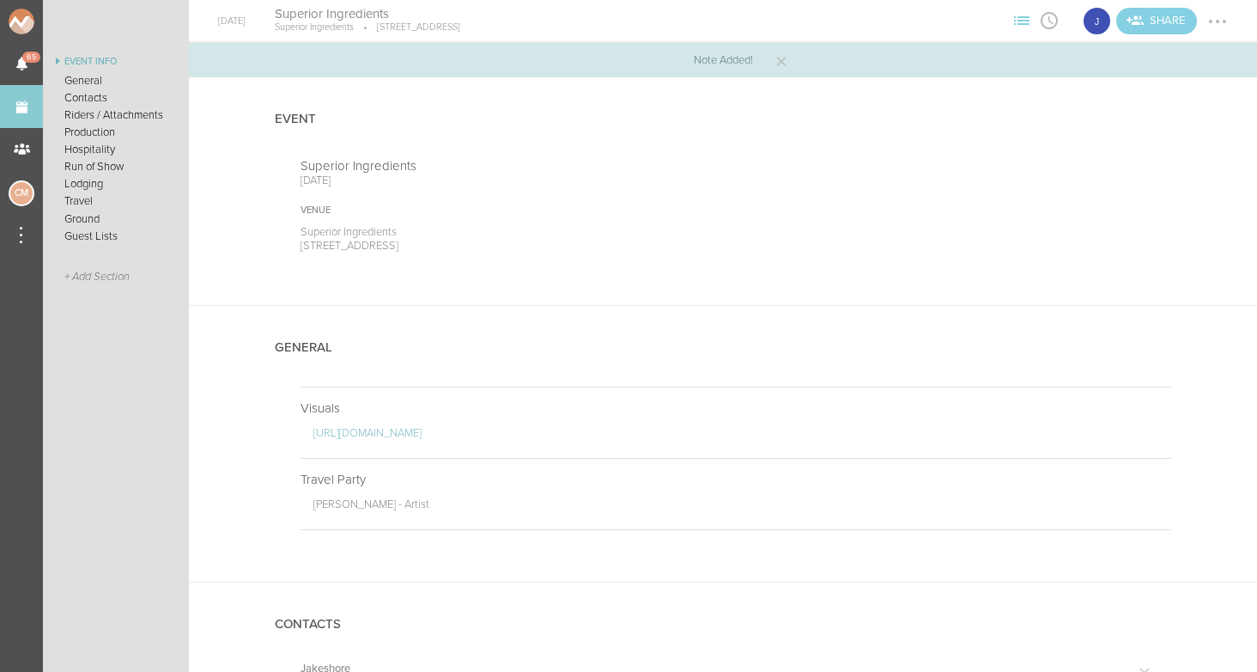
click at [1220, 26] on div at bounding box center [1217, 21] width 27 height 27
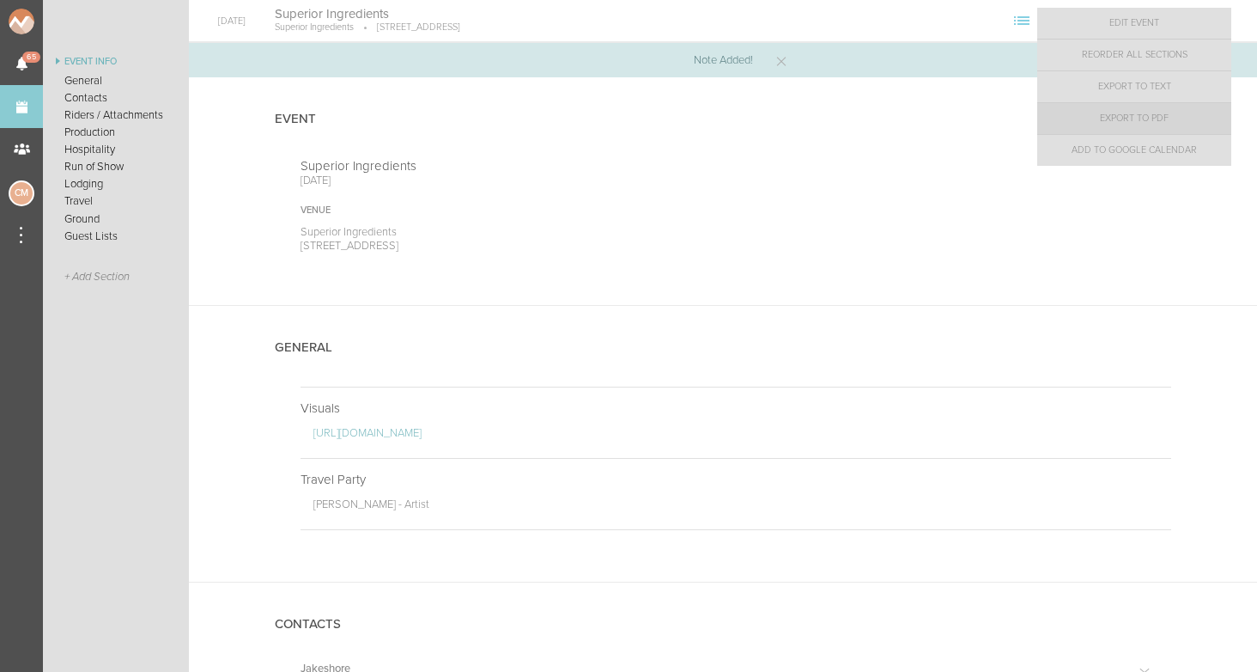
click at [1156, 116] on link "Export to PDF" at bounding box center [1135, 118] width 194 height 31
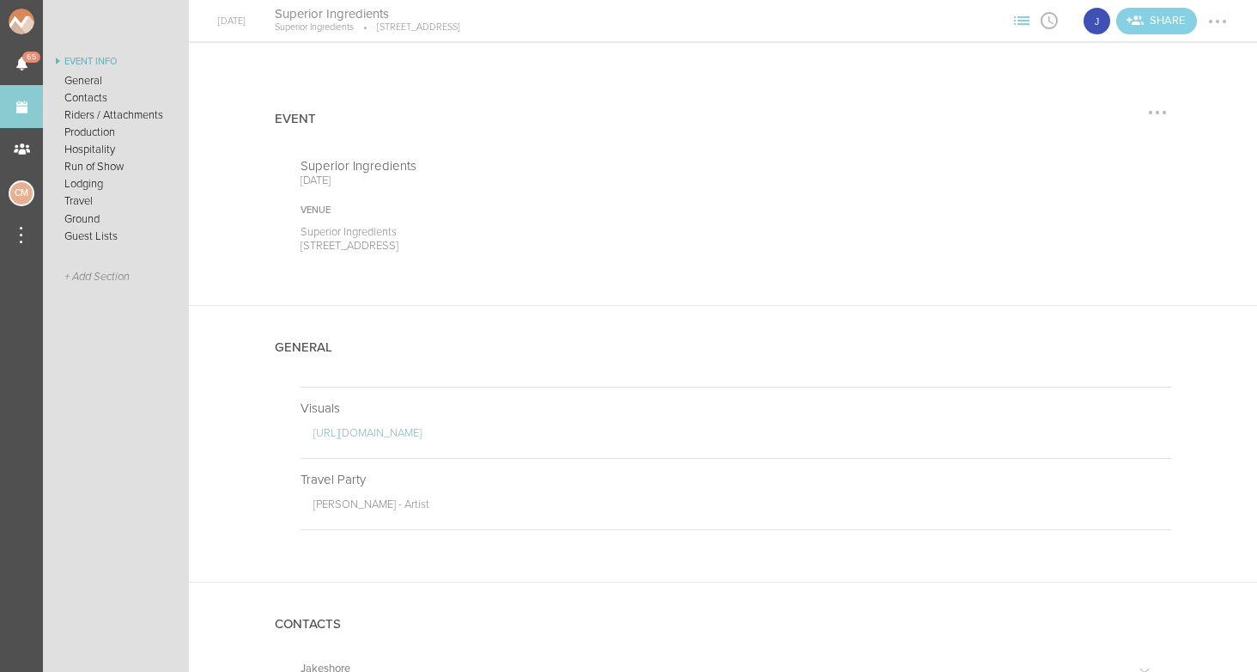
click at [527, 155] on div "Event" at bounding box center [723, 117] width 897 height 81
